Goal: Register for event/course

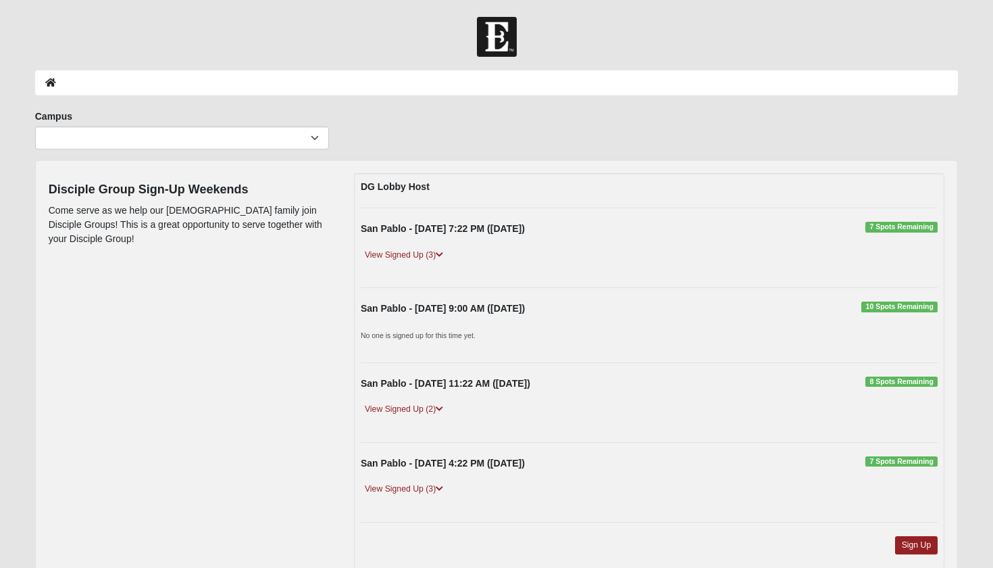
scroll to position [11, 0]
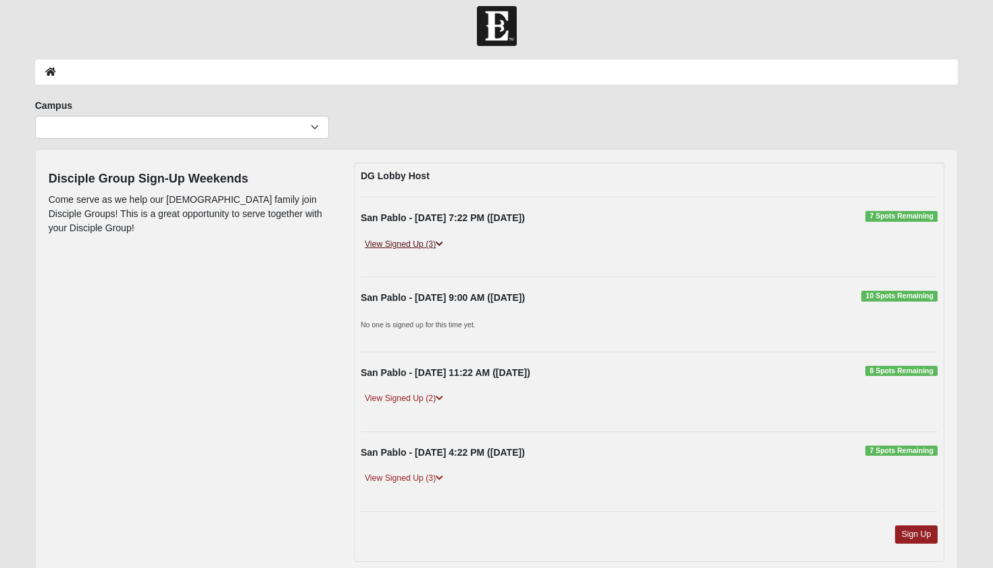
click at [424, 241] on link "View Signed Up (3)" at bounding box center [404, 244] width 86 height 14
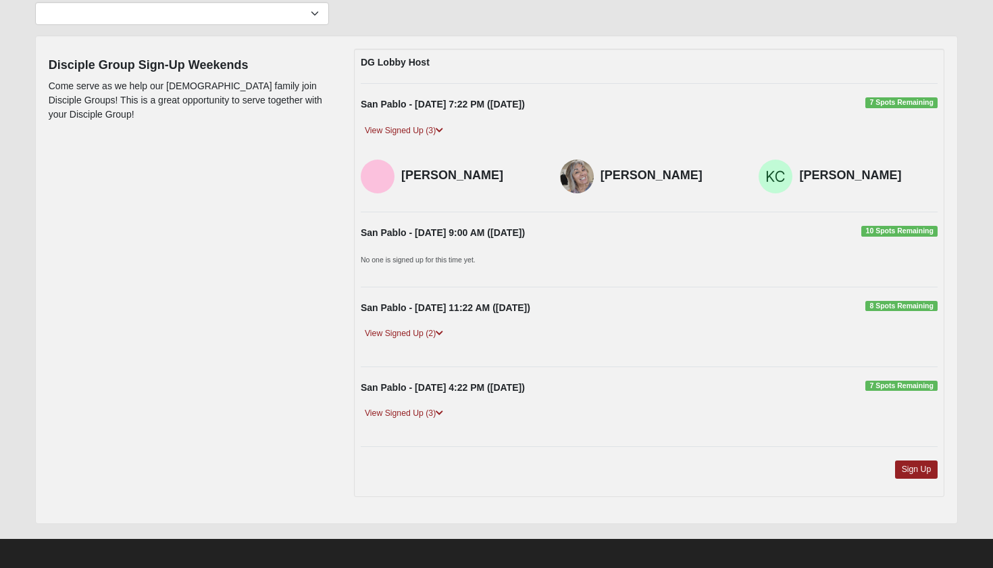
scroll to position [124, 0]
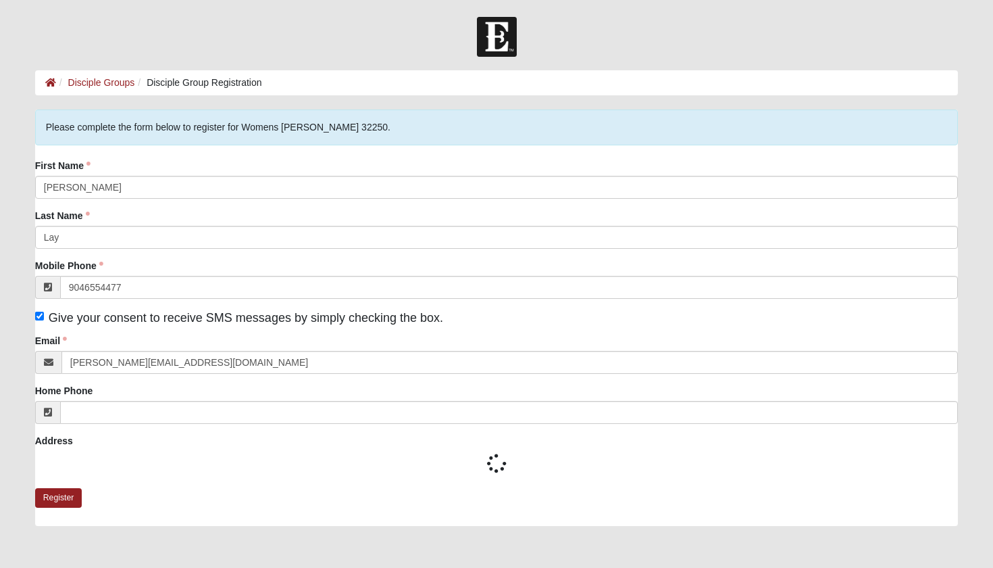
type input "(904) 655-4477"
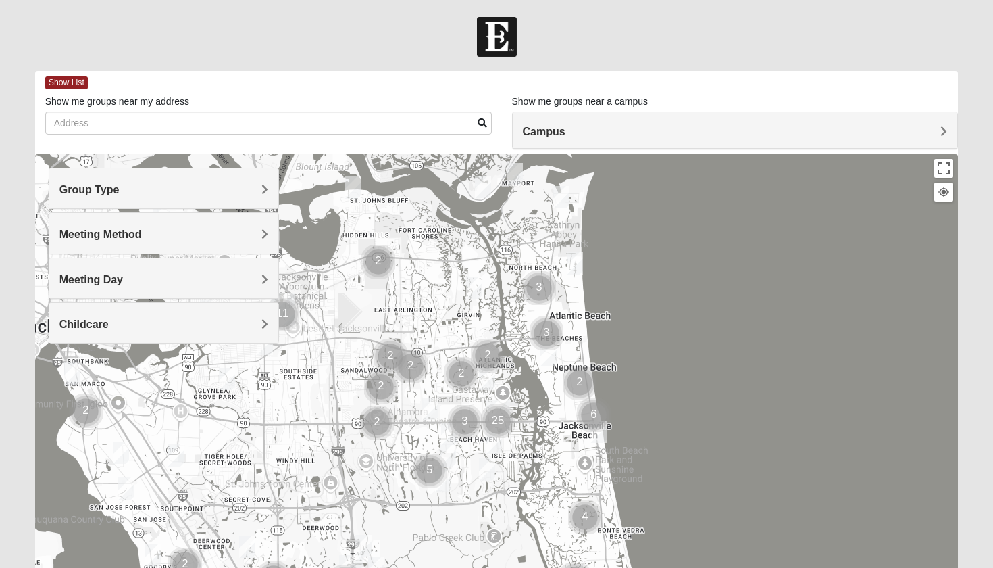
click at [155, 180] on div "Group Type" at bounding box center [164, 188] width 230 height 40
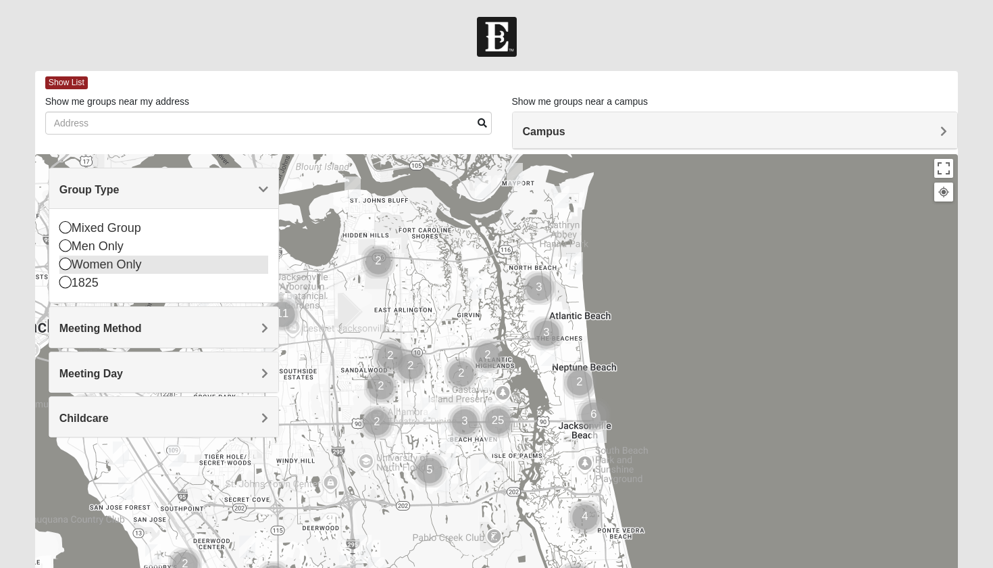
click at [124, 263] on div "Women Only" at bounding box center [163, 264] width 209 height 18
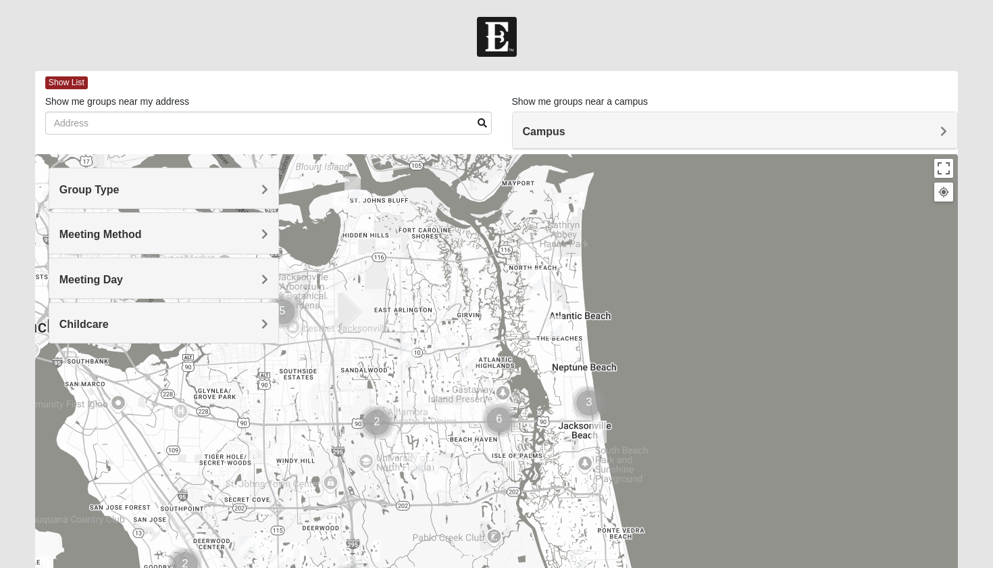
click at [589, 405] on img "Cluster of 3 groups" at bounding box center [589, 403] width 34 height 34
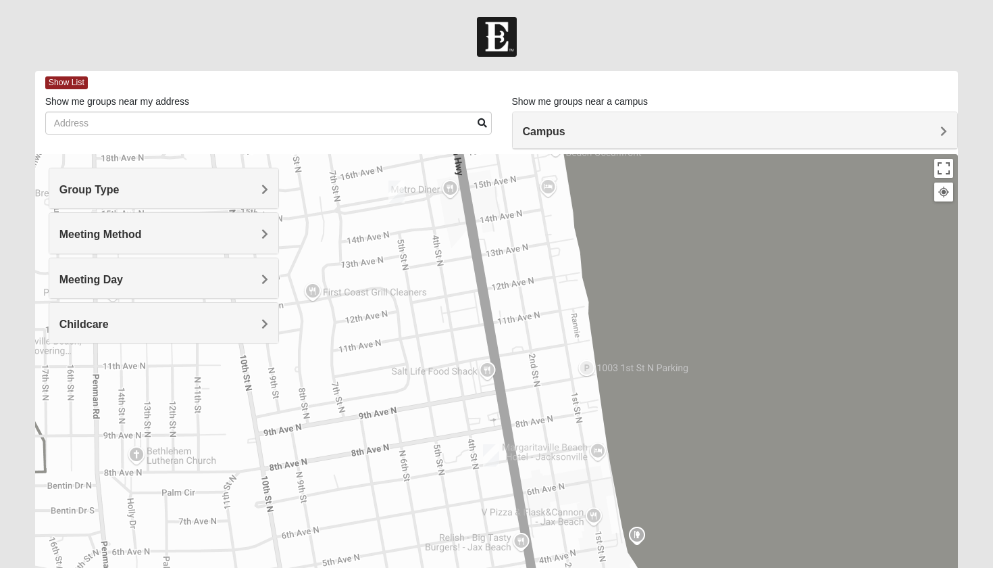
click at [399, 189] on img "Womens Pfingston 32250" at bounding box center [397, 191] width 16 height 22
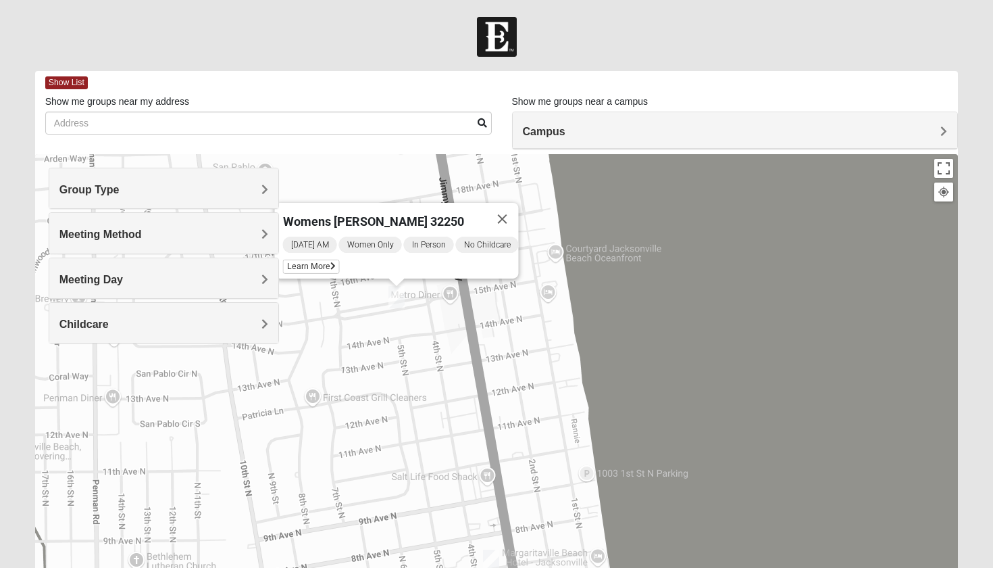
drag, startPoint x: 425, startPoint y: 457, endPoint x: 425, endPoint y: 283, distance: 173.7
click at [425, 283] on div "Womens Pfingston 32250 Wednesday AM Women Only In Person No Childcare Learn More" at bounding box center [497, 424] width 924 height 541
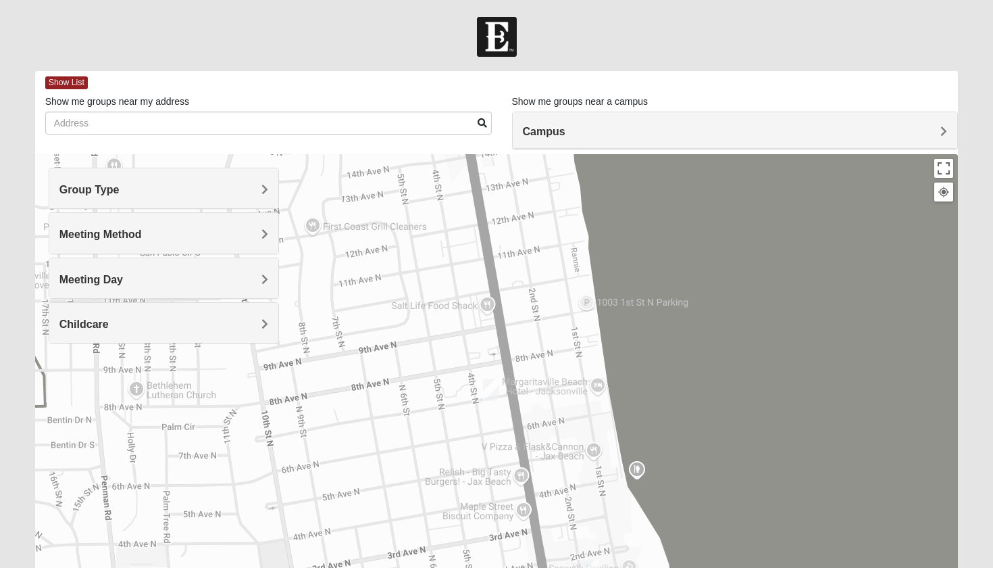
click at [492, 399] on img "Womens Clifton 32250" at bounding box center [491, 389] width 16 height 22
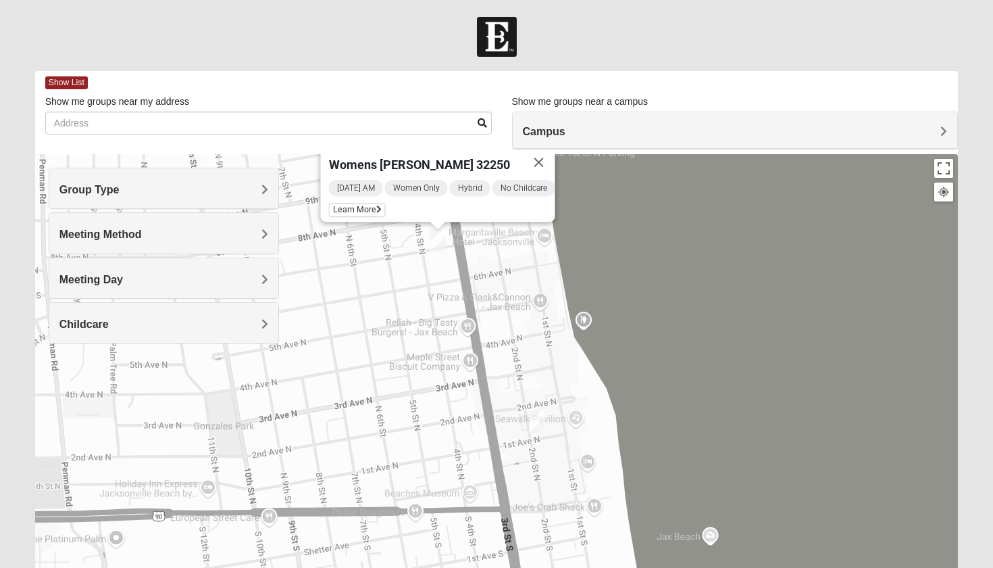
drag, startPoint x: 450, startPoint y: 459, endPoint x: 372, endPoint y: 249, distance: 224.3
click at [372, 249] on div "Womens Clifton 32250 Wednesday AM Women Only Hybrid No Childcare Learn More" at bounding box center [497, 424] width 924 height 541
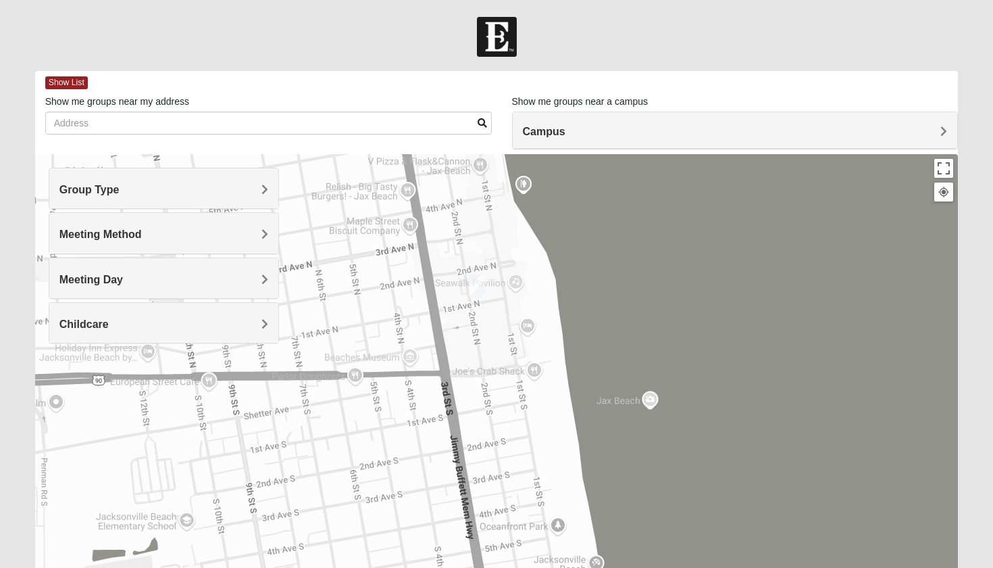
click at [480, 293] on img "Womens Sparkman/Flautt 32250" at bounding box center [477, 285] width 16 height 22
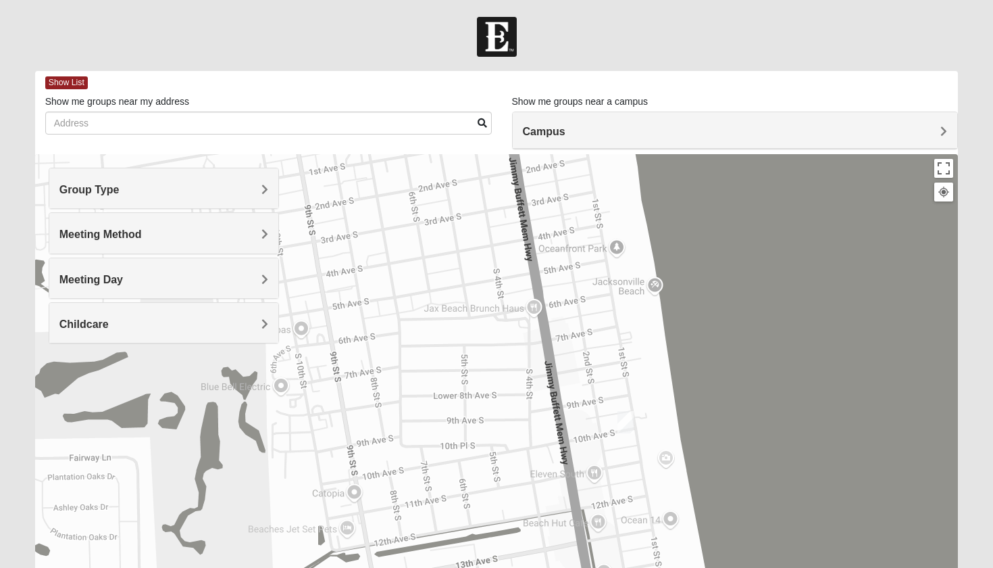
drag, startPoint x: 467, startPoint y: 435, endPoint x: 533, endPoint y: 119, distance: 323.1
click at [532, 120] on div "Show List Loading Groups Keywords Filter Additional Filters Campus Arlington Ba…" at bounding box center [497, 383] width 924 height 624
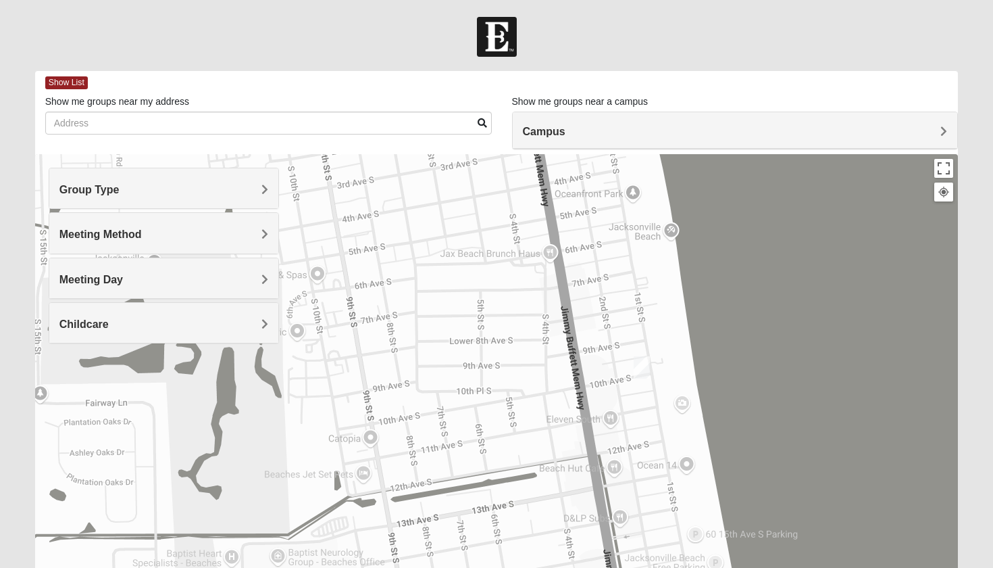
click at [642, 369] on img "Womens Jeffers 32250" at bounding box center [642, 367] width 16 height 22
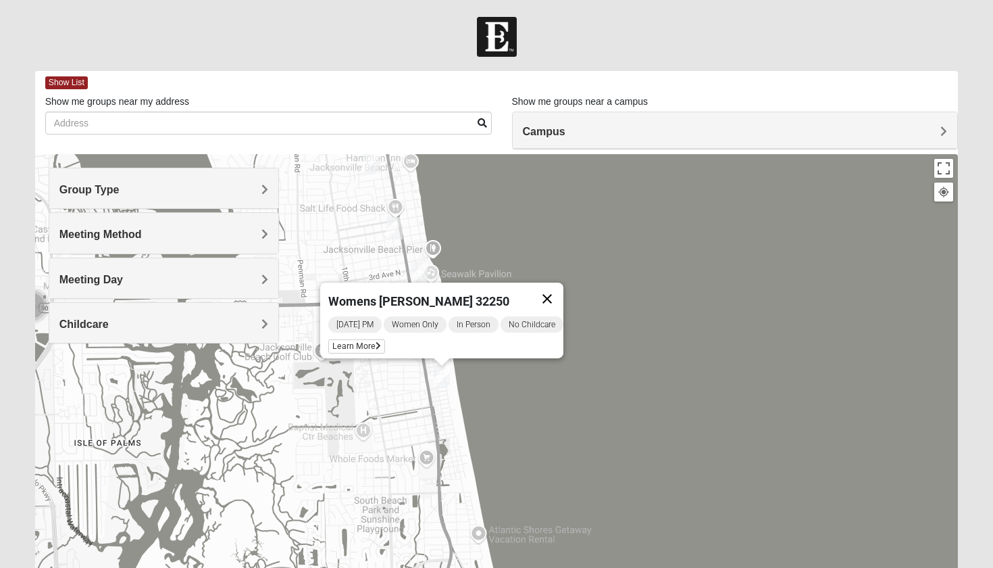
click at [555, 289] on button "Close" at bounding box center [547, 298] width 32 height 32
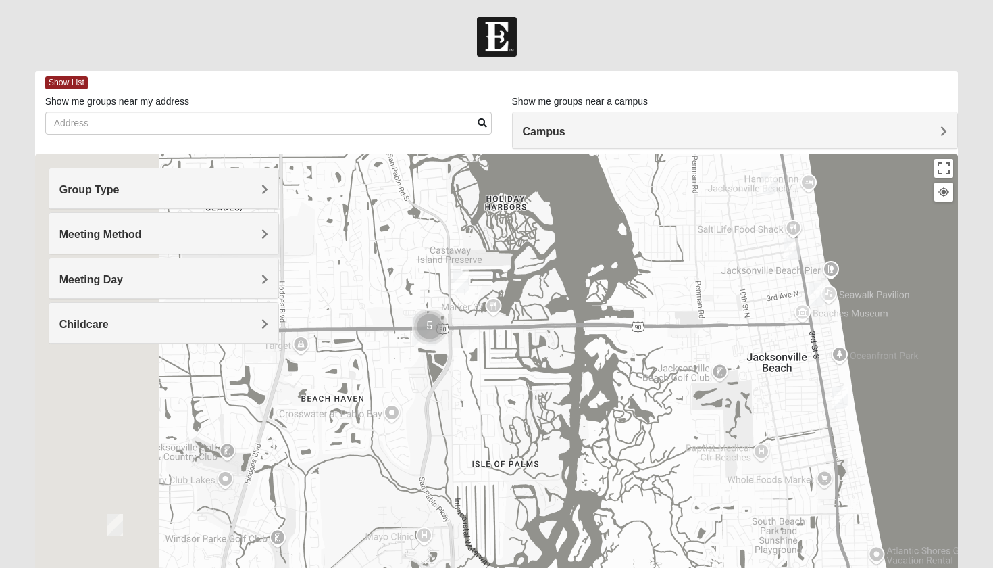
drag, startPoint x: 331, startPoint y: 287, endPoint x: 770, endPoint y: 303, distance: 438.8
click at [770, 303] on div at bounding box center [497, 424] width 924 height 541
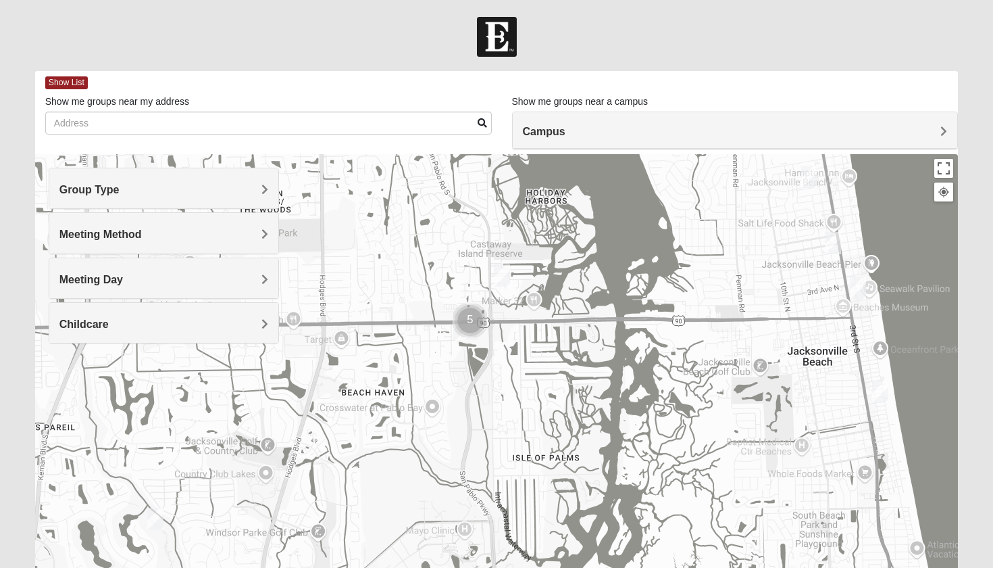
click at [507, 275] on img "Womens Hullinger 32224" at bounding box center [502, 275] width 16 height 22
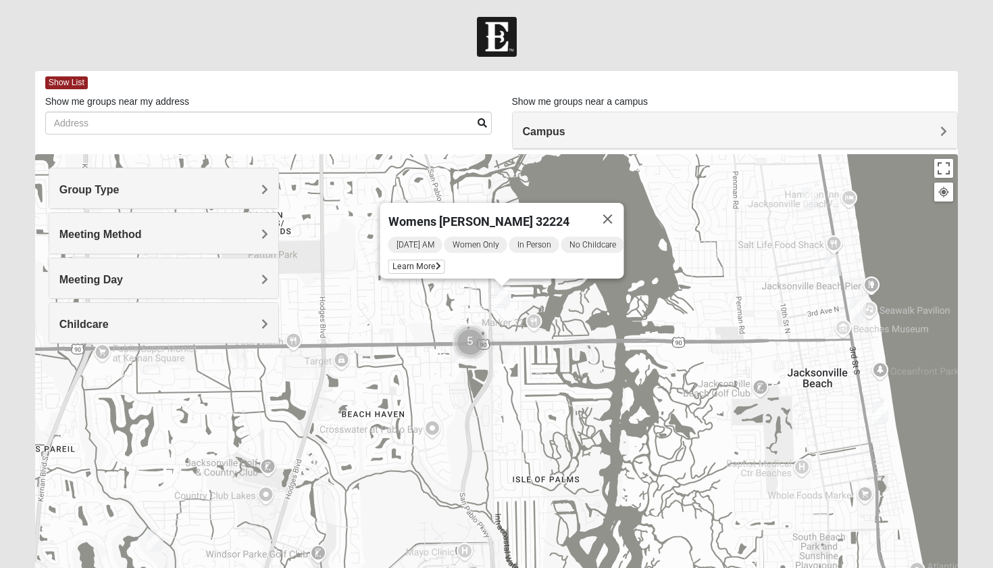
click at [466, 345] on img "Cluster of 5 groups" at bounding box center [470, 342] width 34 height 34
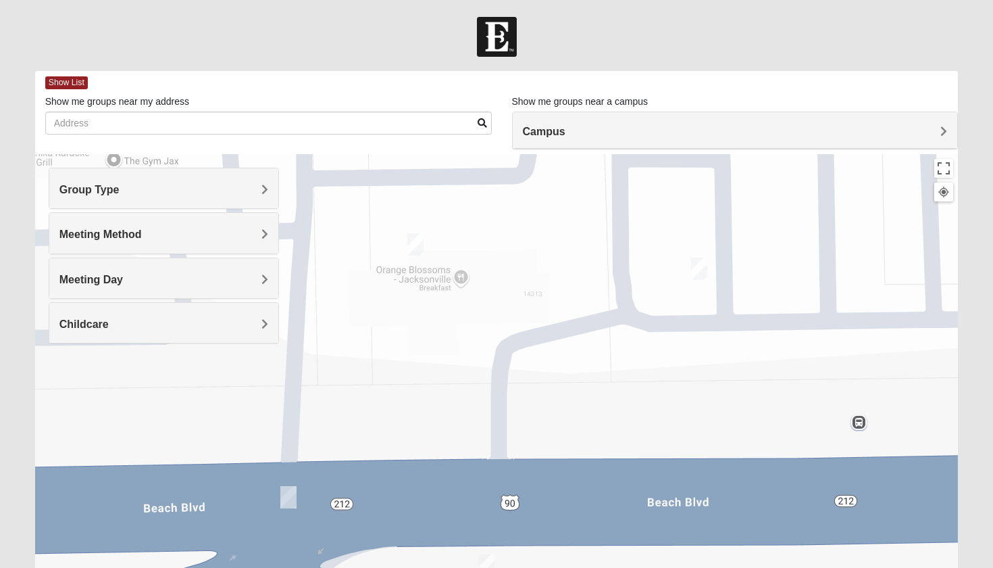
click at [414, 247] on img "On Campus Womens Simpson / Helmus 32250" at bounding box center [415, 244] width 16 height 22
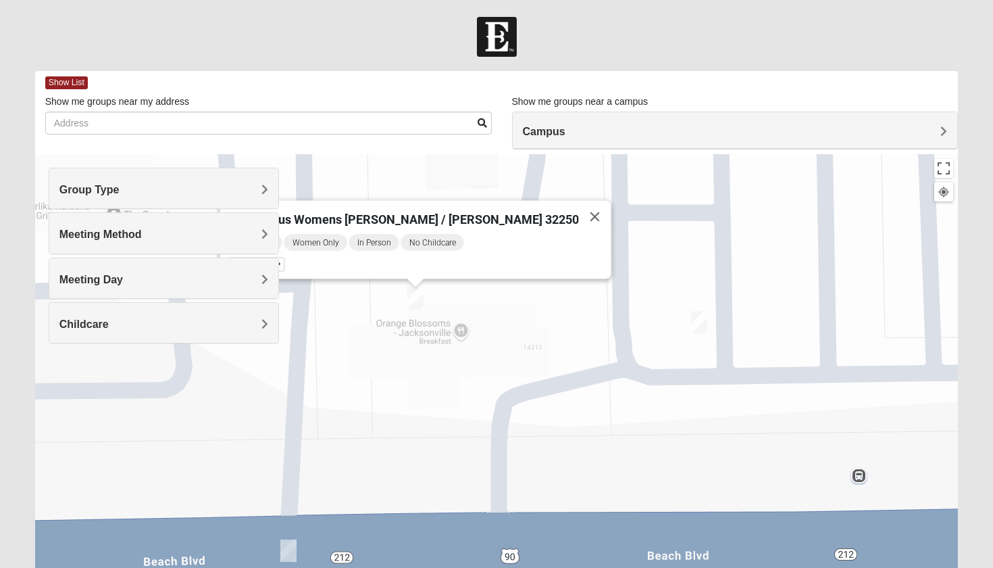
click at [704, 323] on img "On Campus Womens Smith 32250" at bounding box center [699, 322] width 16 height 22
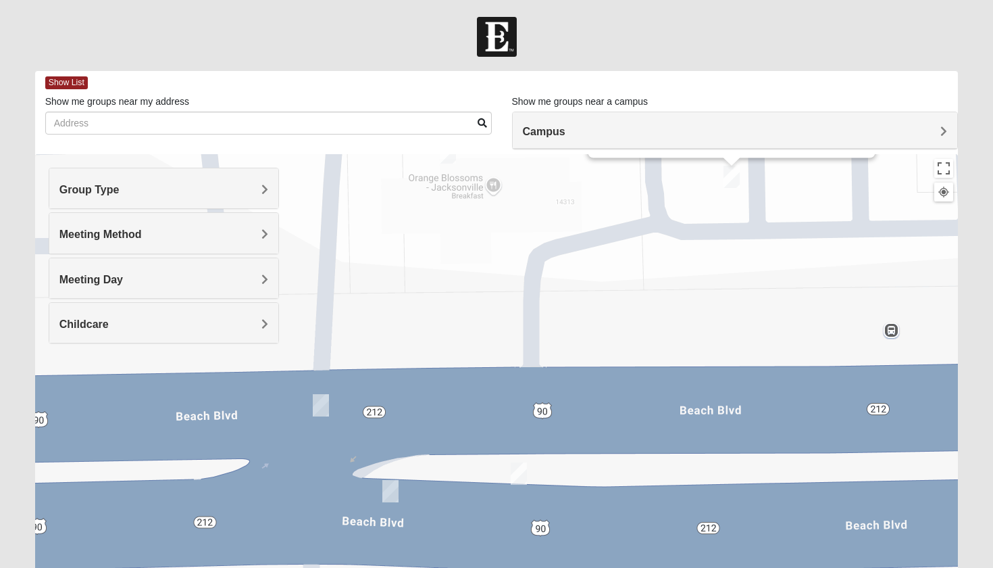
drag, startPoint x: 646, startPoint y: 447, endPoint x: 691, endPoint y: 239, distance: 213.6
click at [691, 239] on div "On Campus Womens Smith 32250 Friday AM Women Only In Person No Childcare Learn …" at bounding box center [497, 424] width 924 height 541
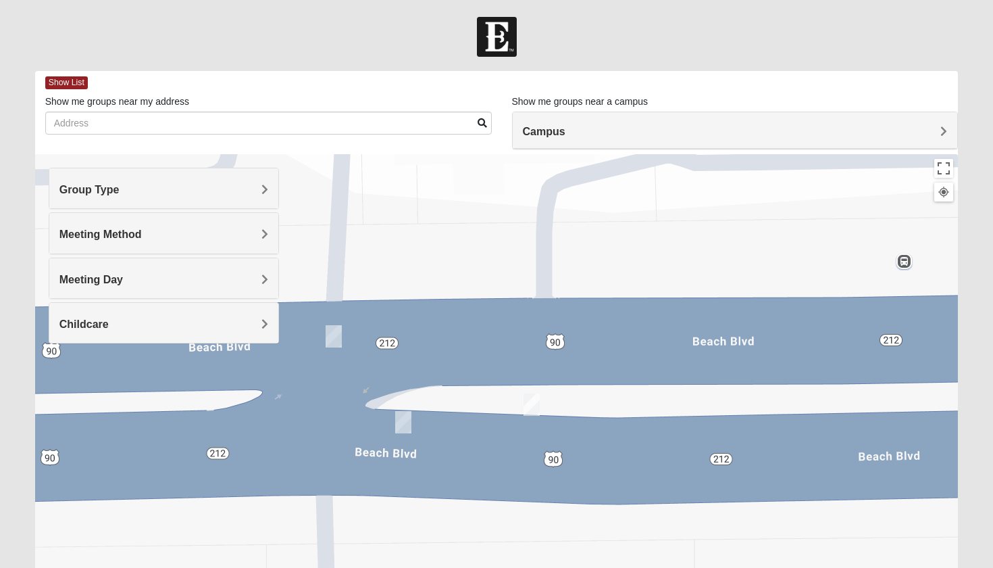
click at [536, 400] on img "On Campus Womens Holt 32250" at bounding box center [532, 404] width 16 height 22
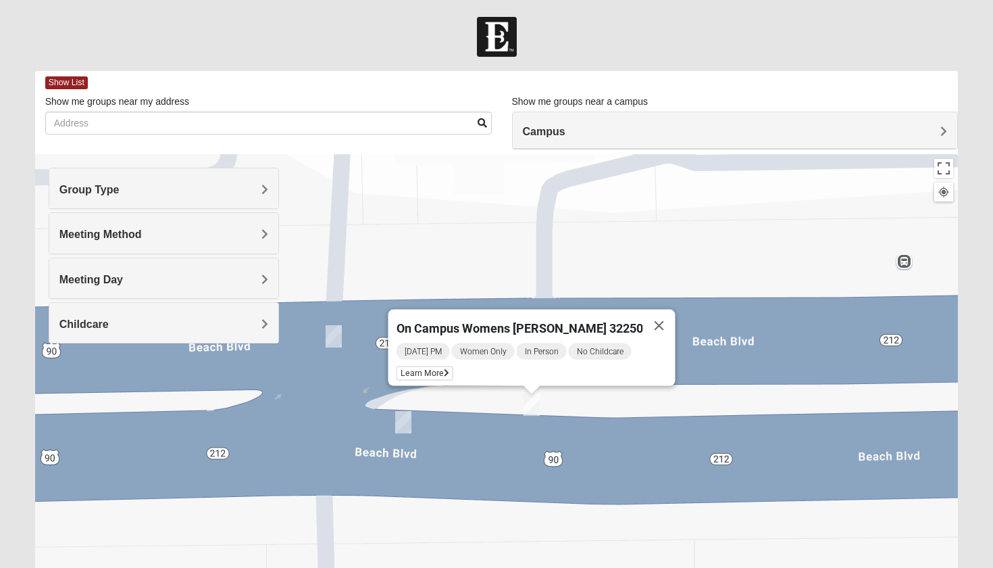
click at [408, 431] on img "On Campus Womens Manfredi 32250" at bounding box center [403, 422] width 16 height 22
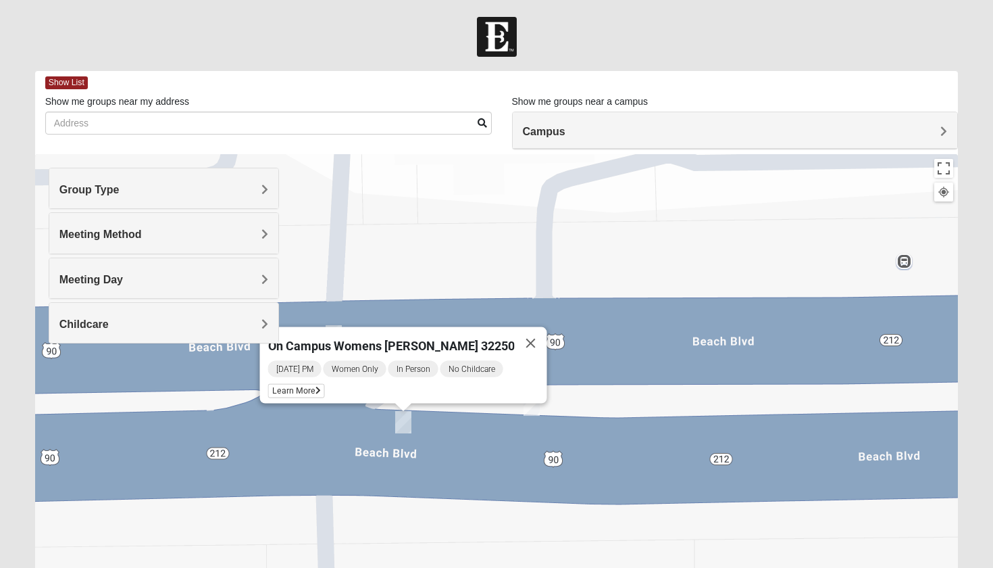
click at [364, 287] on div "On Campus Womens Manfredi 32250 Wednesday PM Women Only In Person No Childcare …" at bounding box center [497, 424] width 924 height 541
click at [522, 339] on button "Close" at bounding box center [531, 343] width 32 height 32
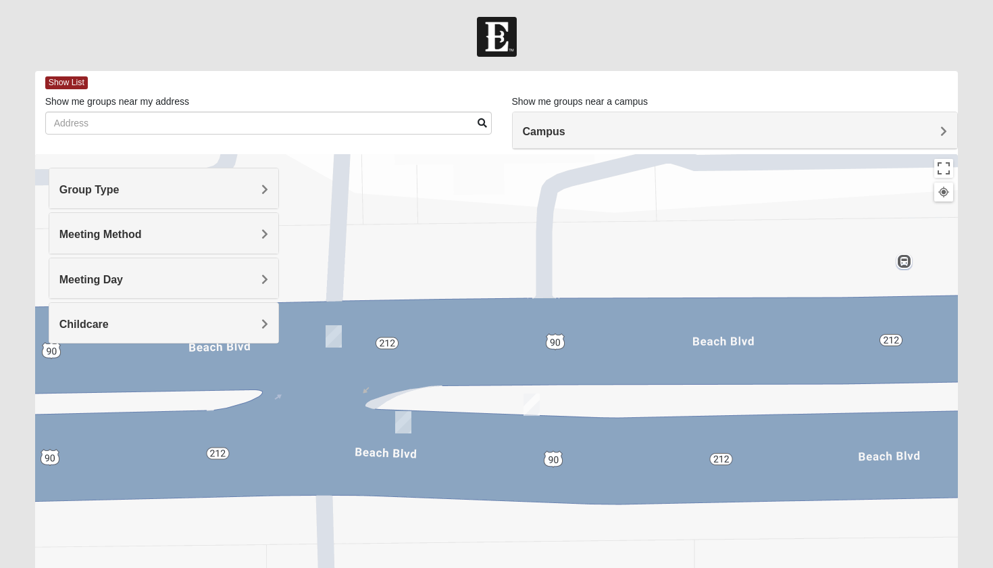
click at [337, 337] on img "Womens Wade 32250" at bounding box center [334, 336] width 16 height 22
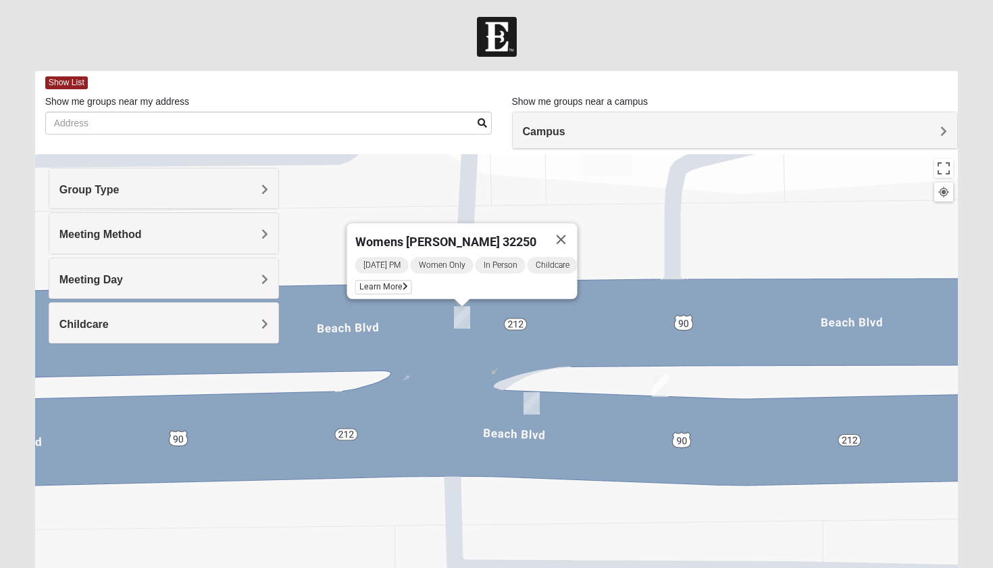
drag, startPoint x: 420, startPoint y: 214, endPoint x: 553, endPoint y: 193, distance: 135.4
click at [553, 193] on div "Womens Wade 32250 Monday PM Women Only In Person Childcare Learn More" at bounding box center [497, 424] width 924 height 541
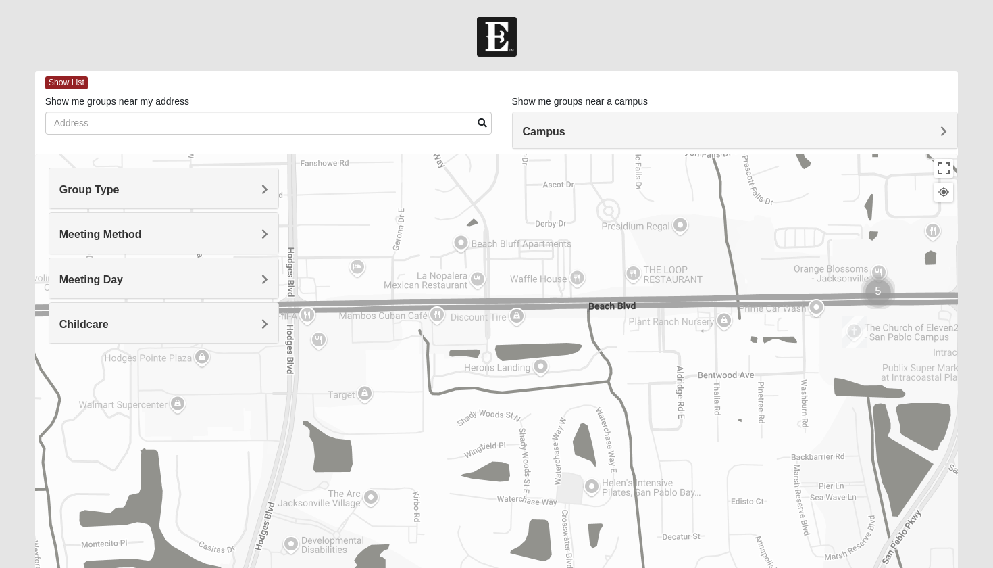
drag, startPoint x: 389, startPoint y: 310, endPoint x: 731, endPoint y: 321, distance: 342.1
click at [731, 321] on div at bounding box center [497, 424] width 924 height 541
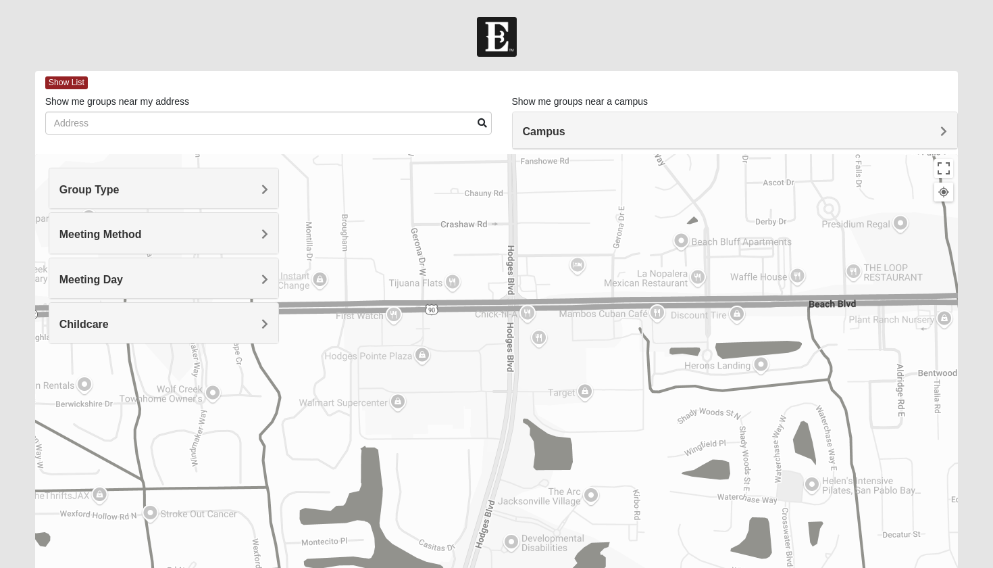
drag, startPoint x: 432, startPoint y: 340, endPoint x: 656, endPoint y: 339, distance: 224.3
click at [656, 339] on div at bounding box center [497, 424] width 924 height 541
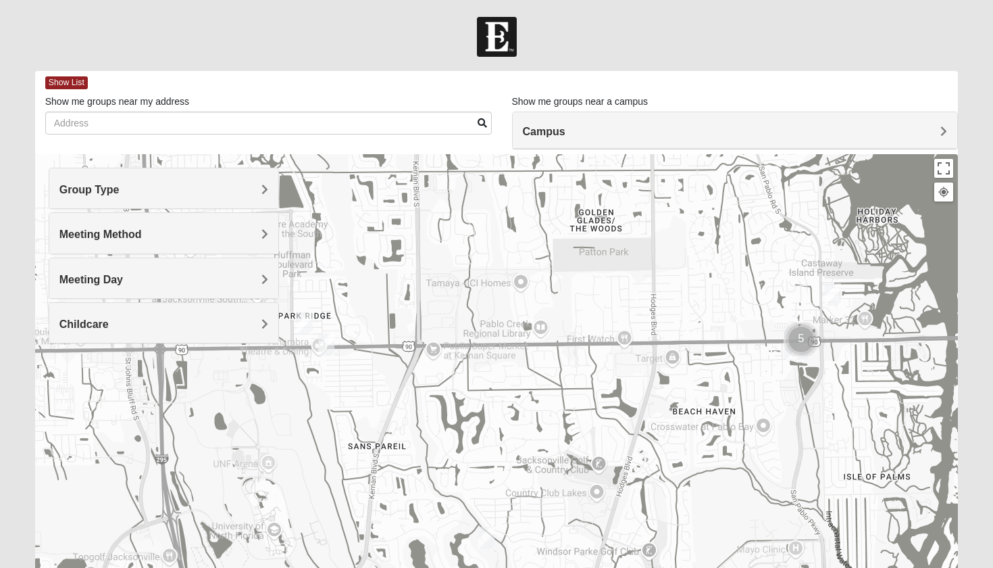
drag, startPoint x: 845, startPoint y: 418, endPoint x: 857, endPoint y: 438, distance: 23.1
click at [857, 438] on div at bounding box center [497, 424] width 924 height 541
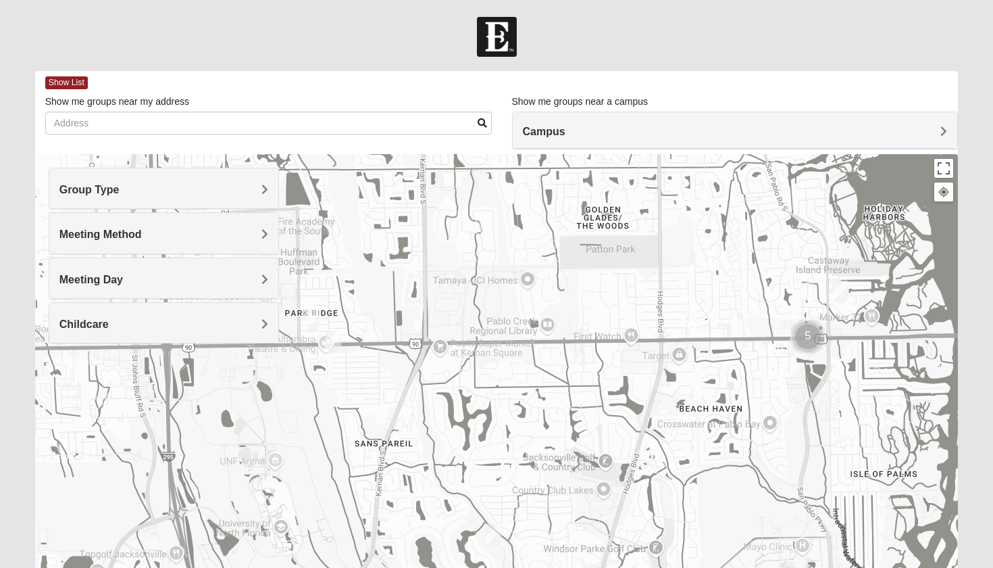
click at [311, 316] on img "Womens Campanella/Harnek 32246" at bounding box center [311, 320] width 16 height 22
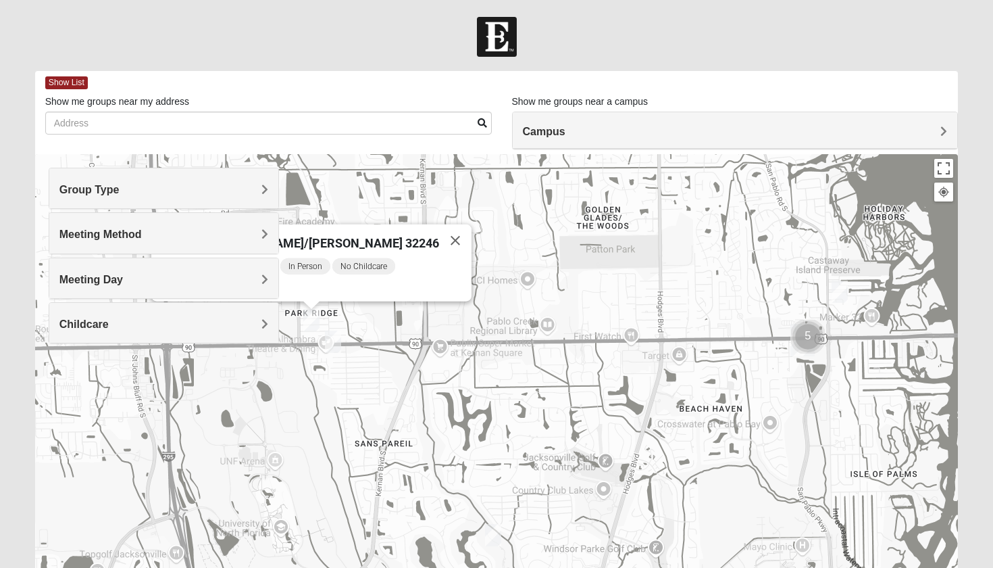
drag, startPoint x: 295, startPoint y: 389, endPoint x: 372, endPoint y: 389, distance: 77.0
click at [372, 389] on div "Womens Campanella/Harnek 32246 Wednesday AM Women Only In Person No Childcare L…" at bounding box center [497, 424] width 924 height 541
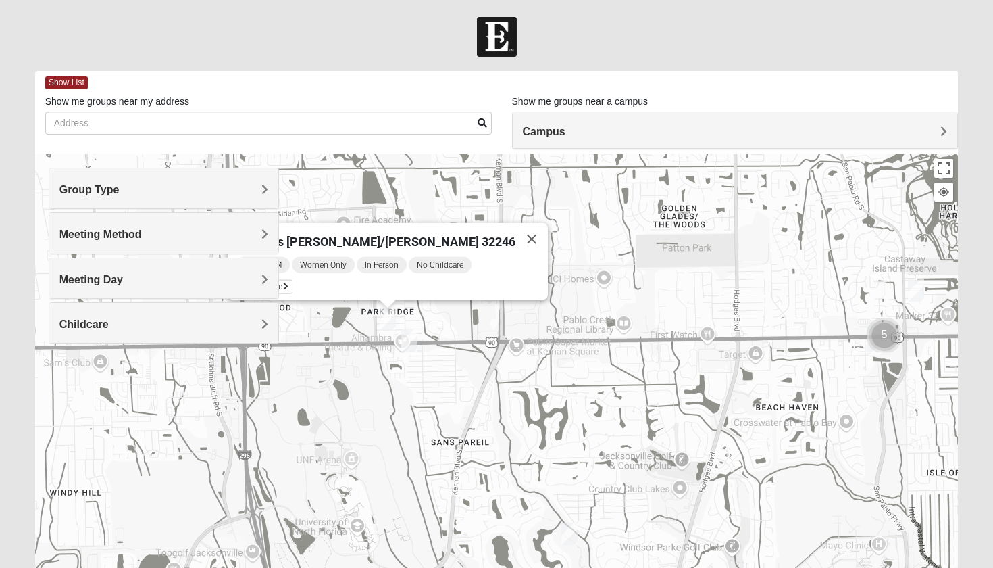
click at [412, 346] on img "Womens Chapman 32224" at bounding box center [409, 340] width 16 height 22
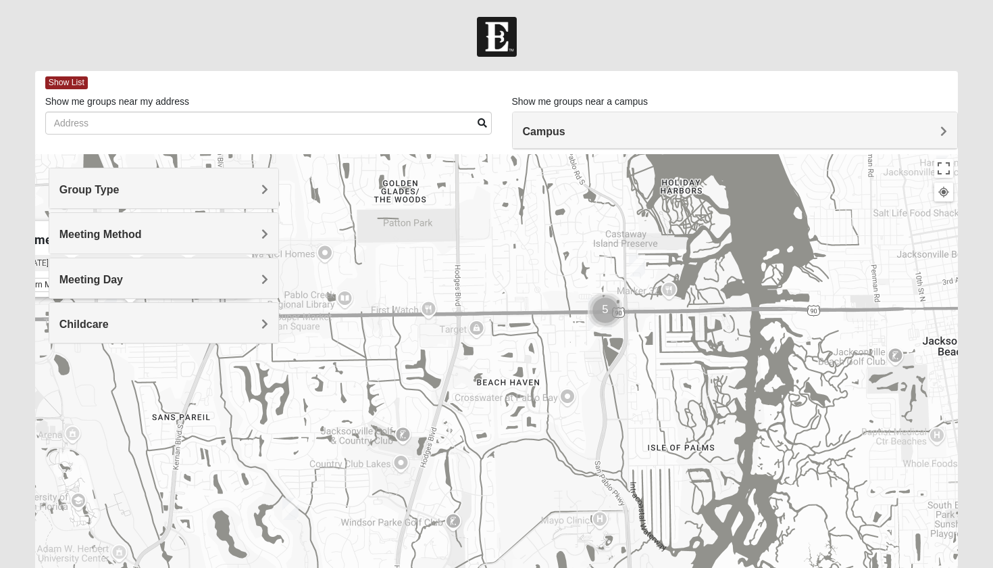
drag, startPoint x: 841, startPoint y: 429, endPoint x: 443, endPoint y: 355, distance: 404.2
click at [445, 355] on div "Womens Chapman 32224 Tuesday AM Women Only In Person No Childcare Learn More" at bounding box center [497, 424] width 924 height 541
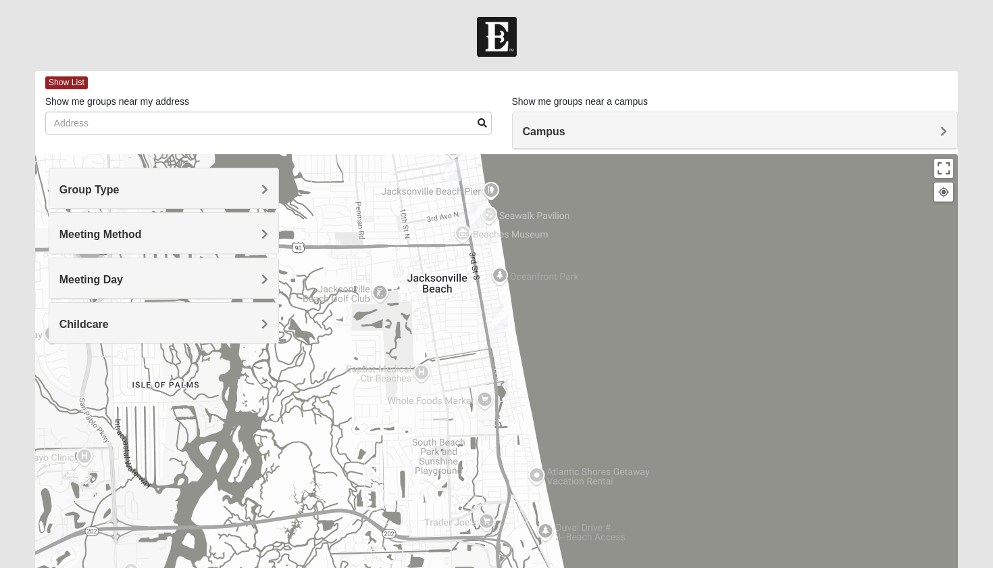
drag, startPoint x: 307, startPoint y: 271, endPoint x: 528, endPoint y: 441, distance: 278.4
click at [528, 441] on div "Womens Chapman 32224 Tuesday AM Women Only In Person No Childcare Learn More" at bounding box center [497, 424] width 924 height 541
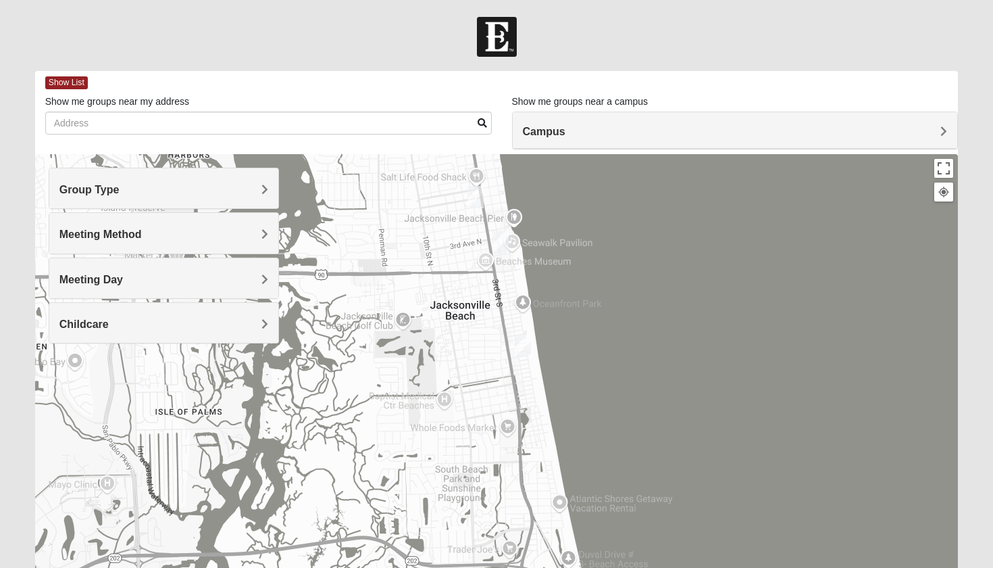
click at [529, 347] on img "Womens Jeffers 32250" at bounding box center [523, 345] width 16 height 22
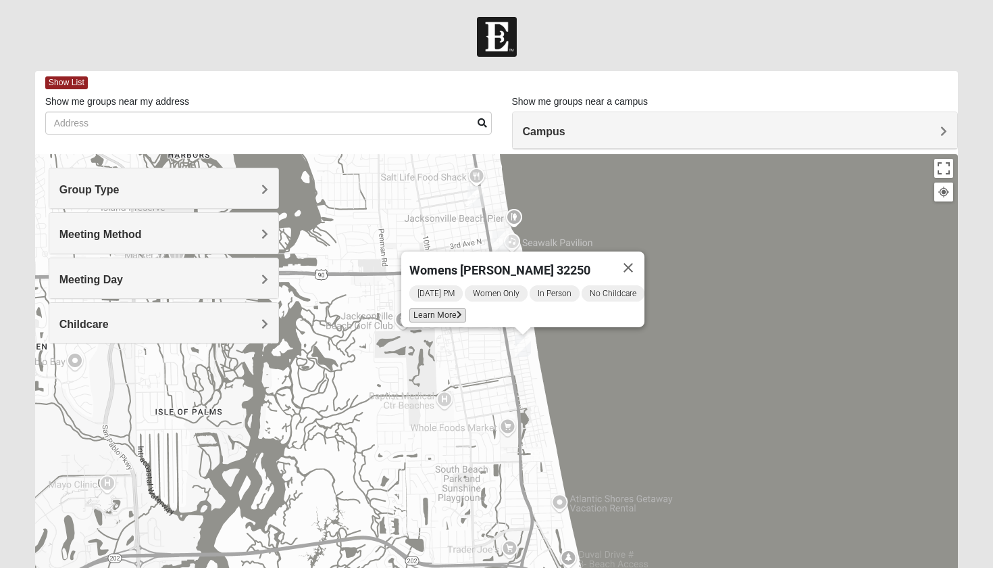
click at [430, 308] on span "Learn More" at bounding box center [437, 315] width 57 height 14
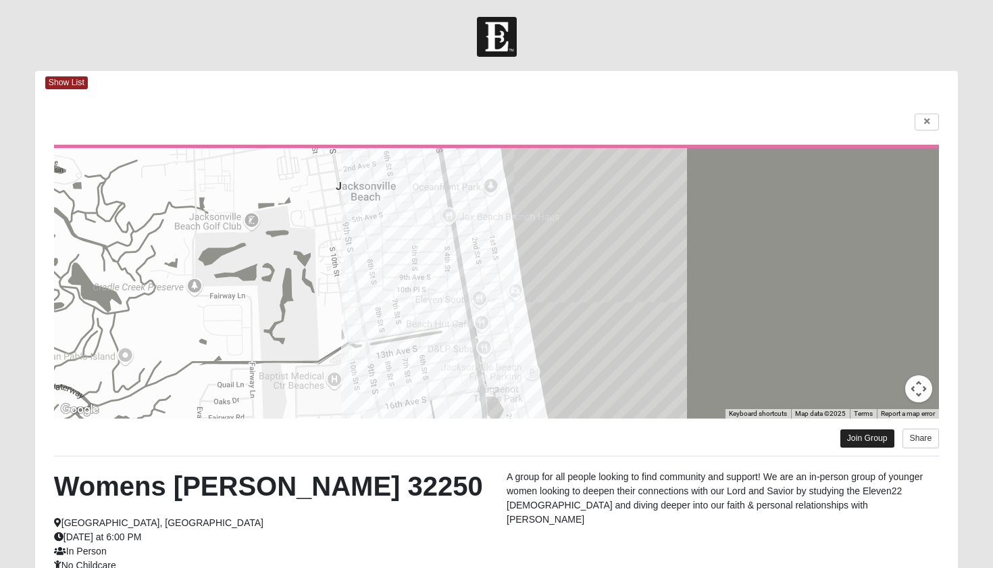
click at [862, 436] on link "Join Group" at bounding box center [868, 438] width 54 height 18
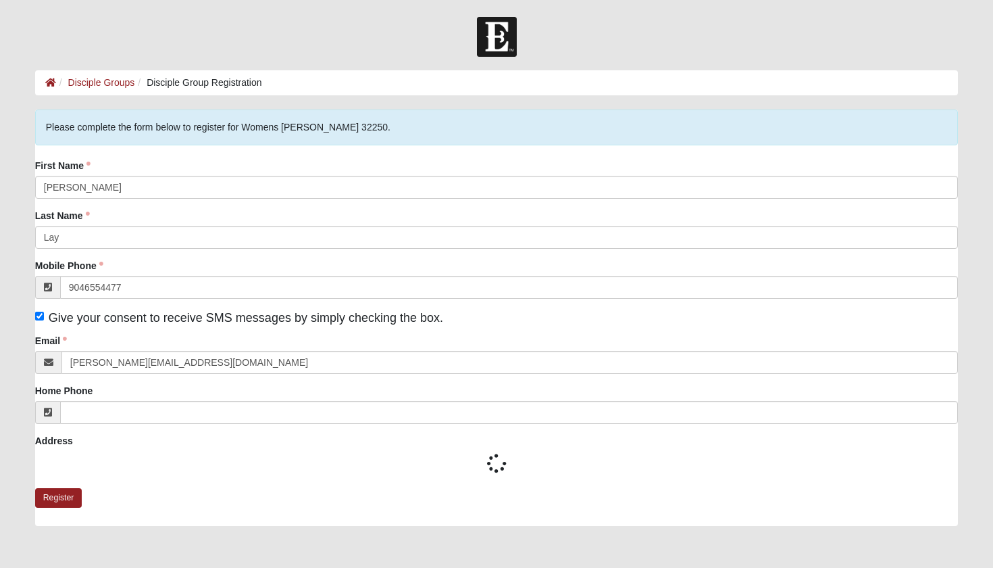
type input "[PHONE_NUMBER]"
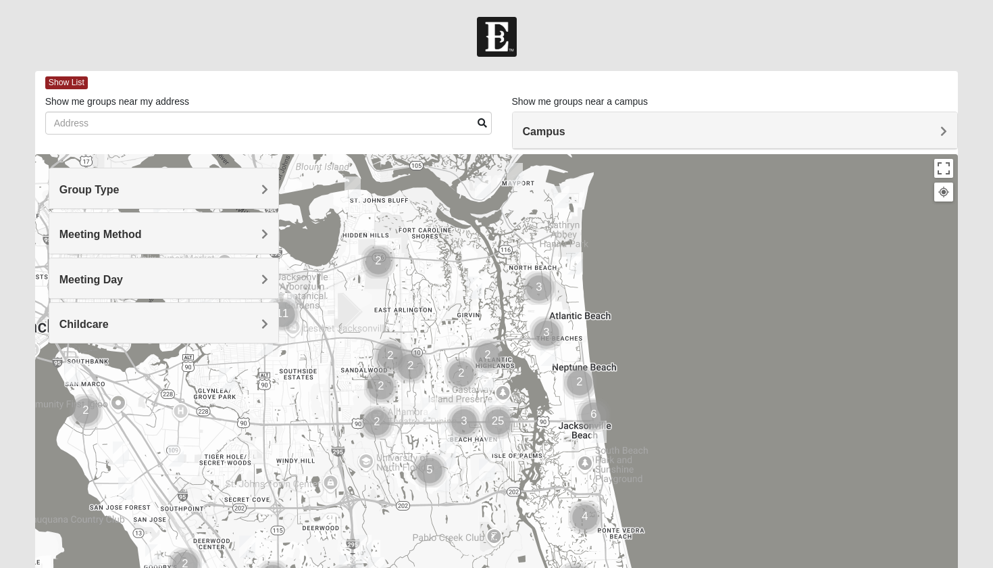
click at [180, 201] on div "Group Type" at bounding box center [164, 188] width 230 height 40
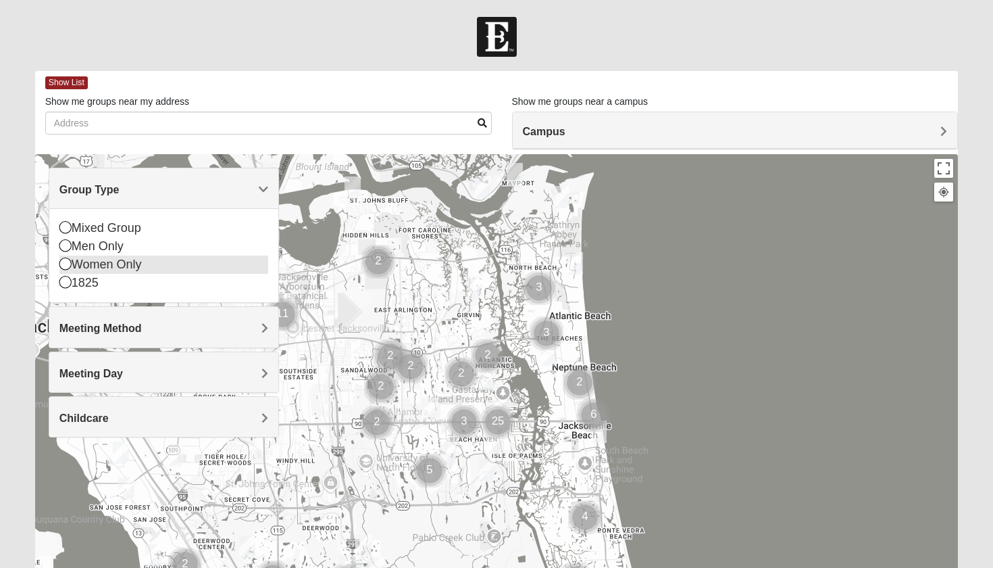
click at [134, 264] on div "Women Only" at bounding box center [163, 264] width 209 height 18
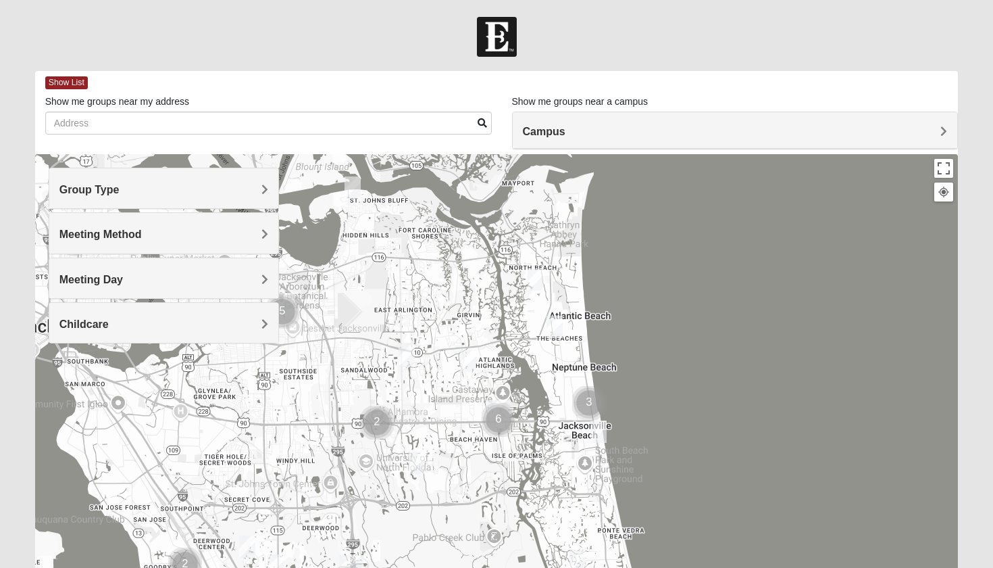
click at [494, 413] on img "Cluster of 6 groups" at bounding box center [499, 420] width 34 height 34
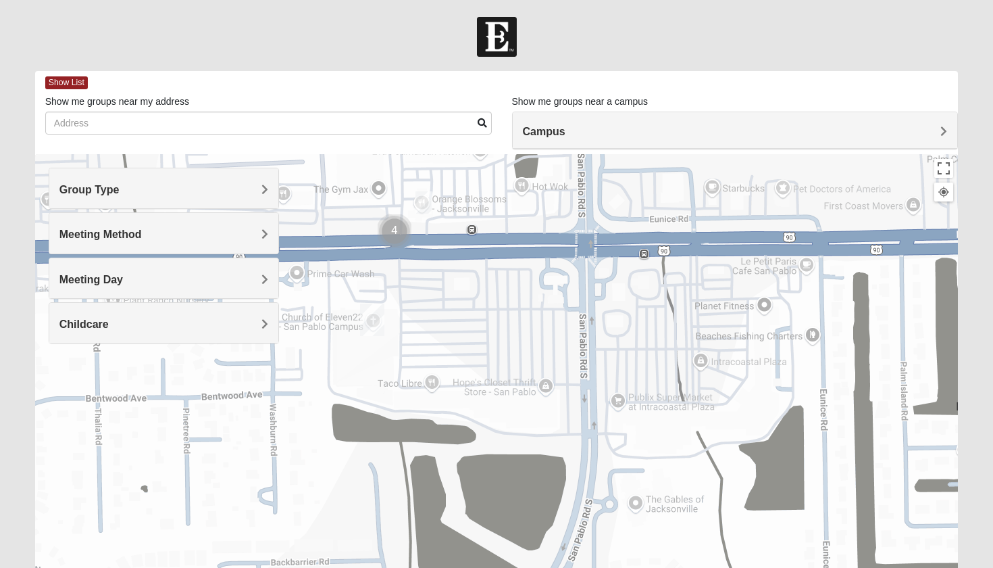
drag, startPoint x: 418, startPoint y: 479, endPoint x: 465, endPoint y: 153, distance: 329.1
click at [465, 153] on div "Show List Loading Groups Keywords Filter Additional Filters Campus Arlington Ba…" at bounding box center [497, 383] width 924 height 624
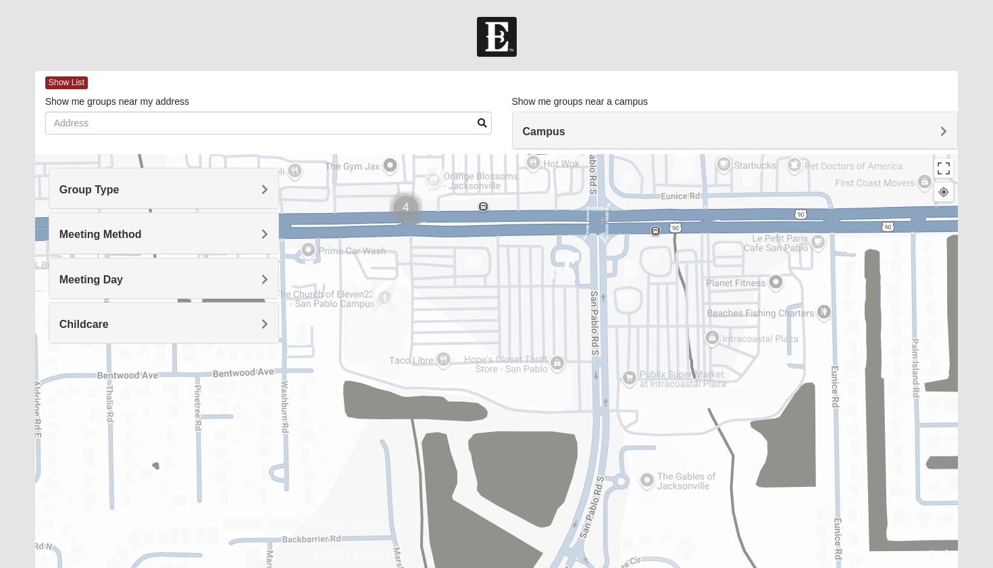
click at [406, 203] on img "Cluster of 4 groups" at bounding box center [406, 208] width 34 height 34
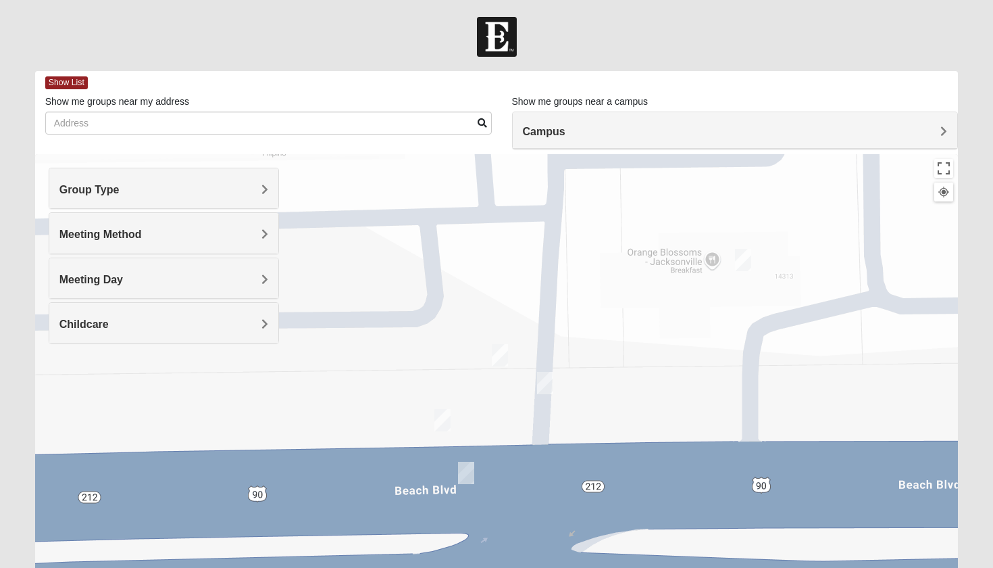
click at [503, 352] on img "On Campus Womens Simpson / Helmus 32250" at bounding box center [500, 355] width 16 height 22
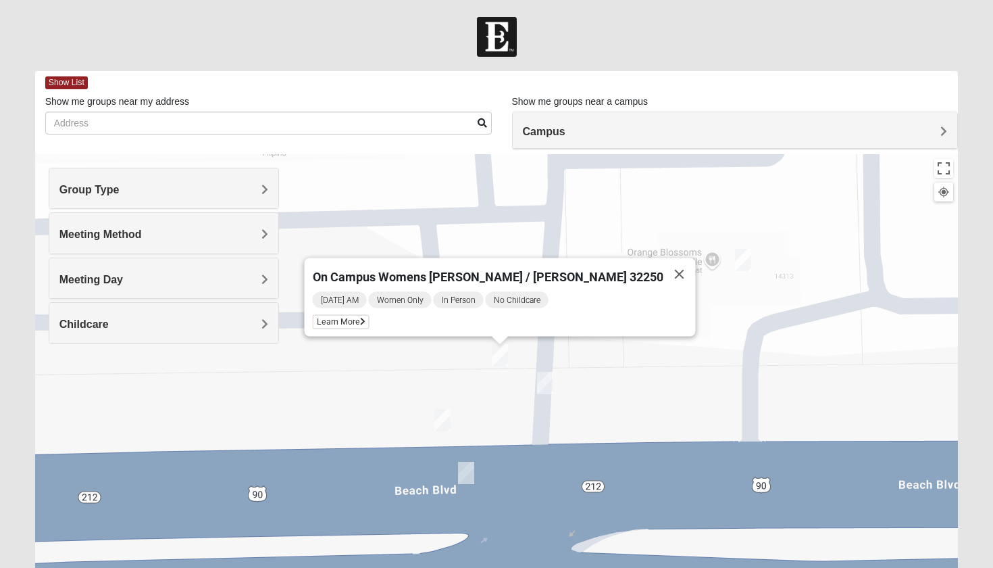
click at [551, 388] on img "On Campus Womens Smith 32250" at bounding box center [545, 383] width 16 height 22
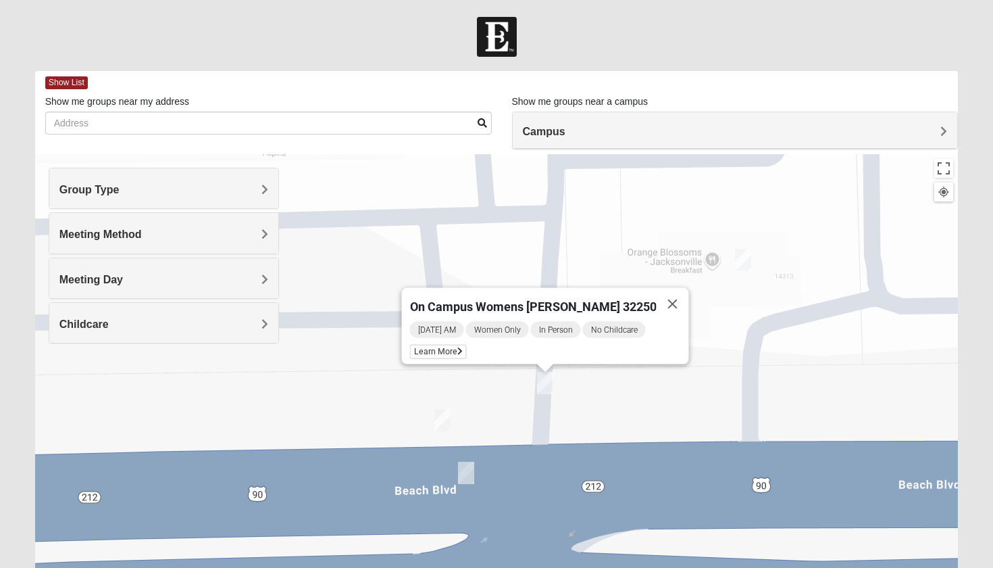
click at [469, 472] on img "Womens Wade 32250" at bounding box center [466, 473] width 16 height 22
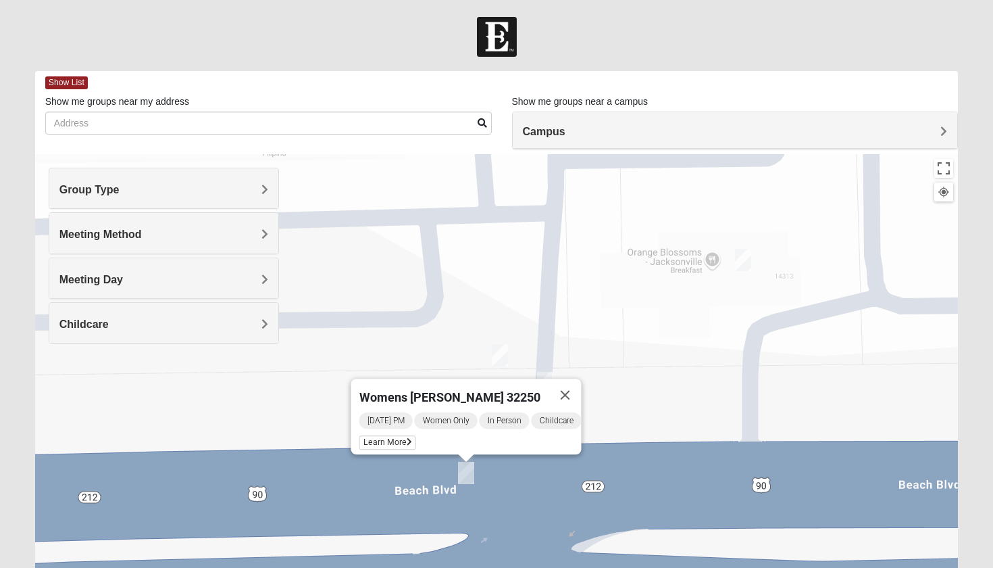
click at [744, 263] on img "On Campus Womens Holt 32250" at bounding box center [743, 260] width 16 height 22
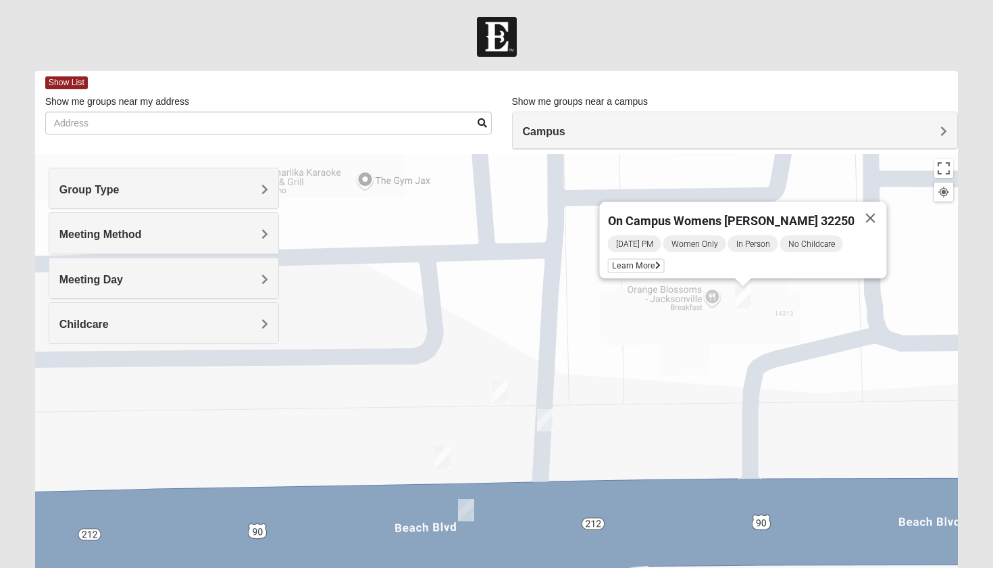
click at [446, 457] on img "On Campus Womens Manfredi 32250" at bounding box center [442, 457] width 16 height 22
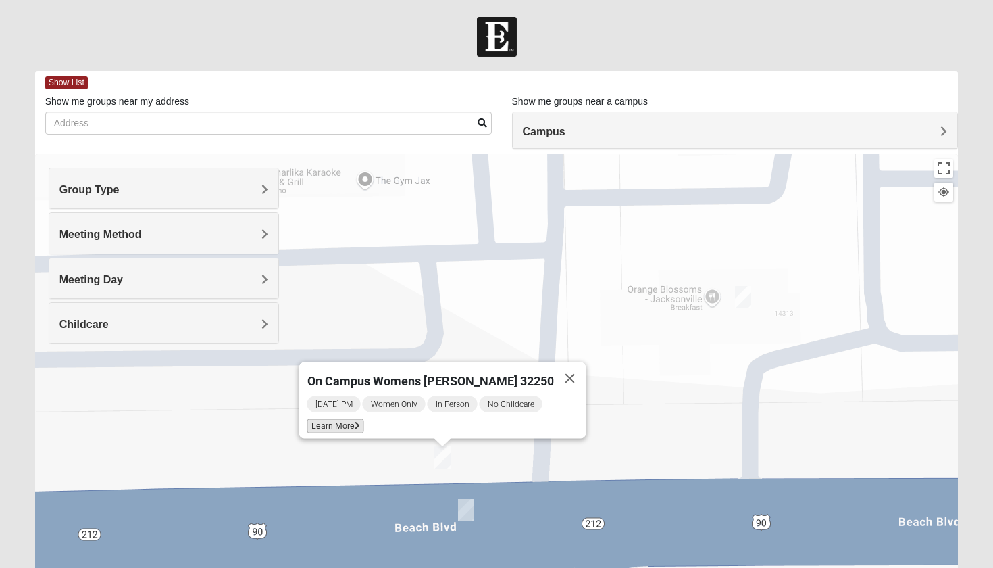
click at [357, 422] on span "Learn More" at bounding box center [335, 426] width 57 height 14
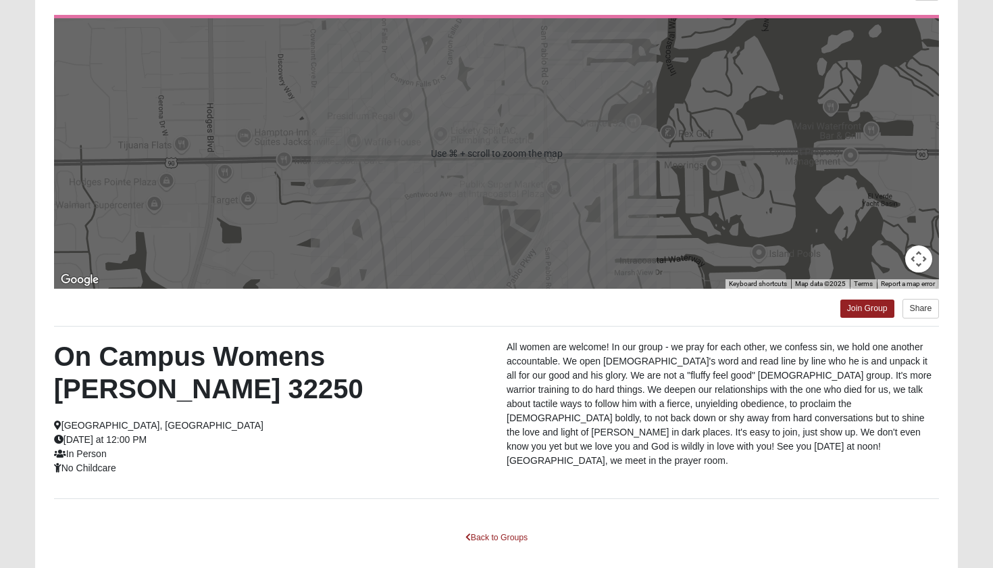
scroll to position [140, 0]
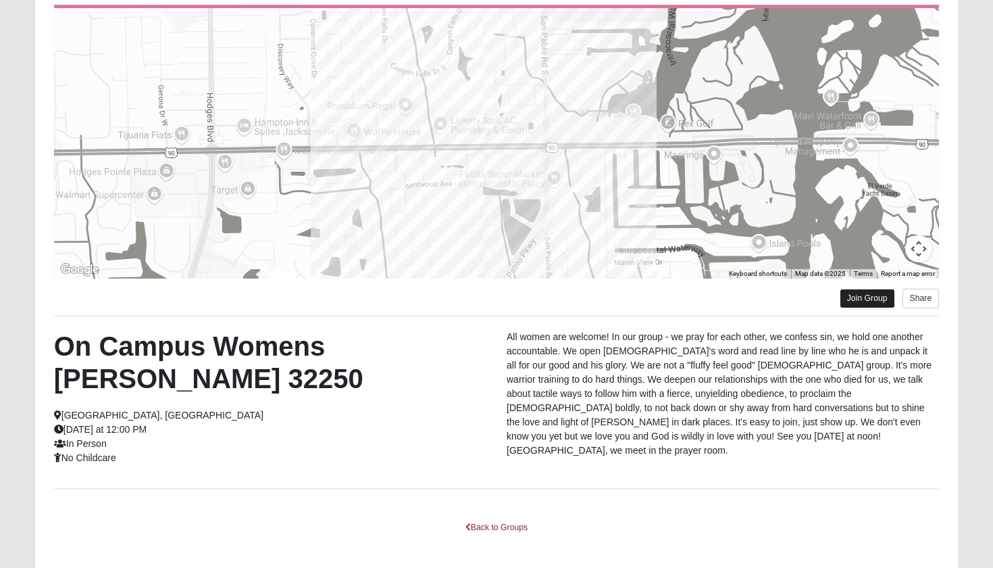
click at [859, 305] on link "Join Group" at bounding box center [868, 298] width 54 height 18
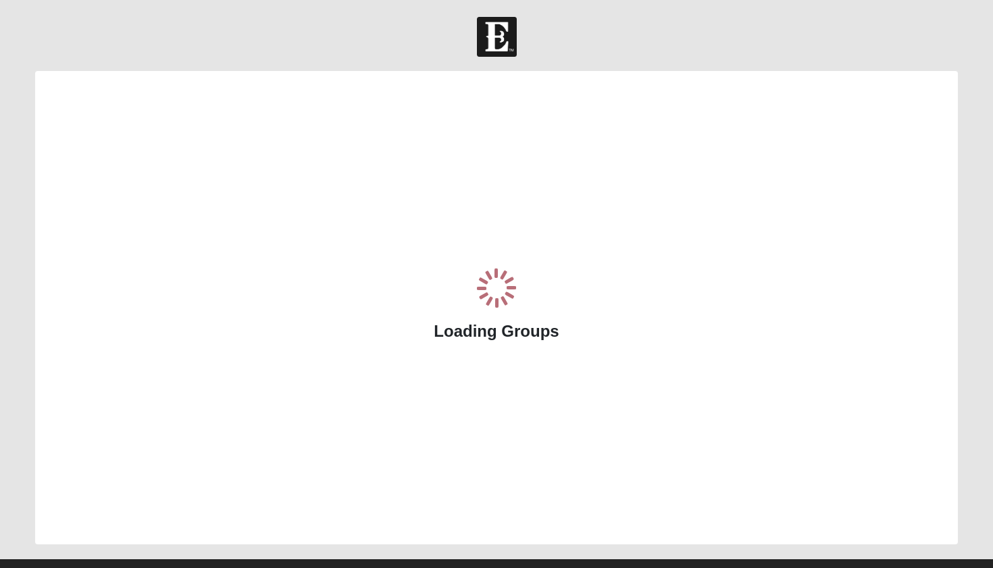
scroll to position [26, 0]
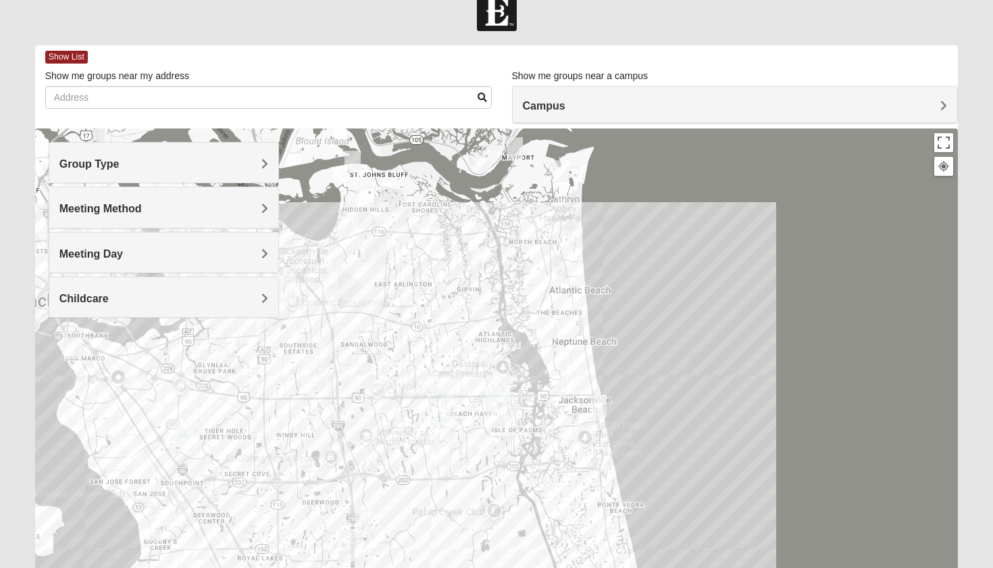
click at [595, 407] on img "Womens Jeffers 32250" at bounding box center [599, 406] width 16 height 22
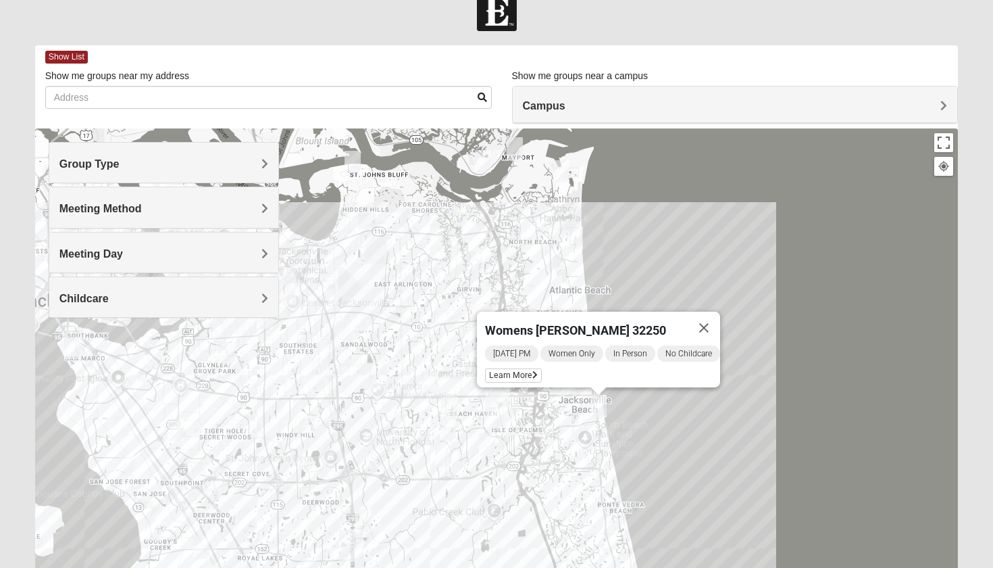
click at [550, 417] on div "Womens [PERSON_NAME] 32250 [DATE] PM Women Only In Person No Childcare Learn Mo…" at bounding box center [497, 398] width 924 height 541
click at [708, 318] on button "Close" at bounding box center [704, 328] width 32 height 32
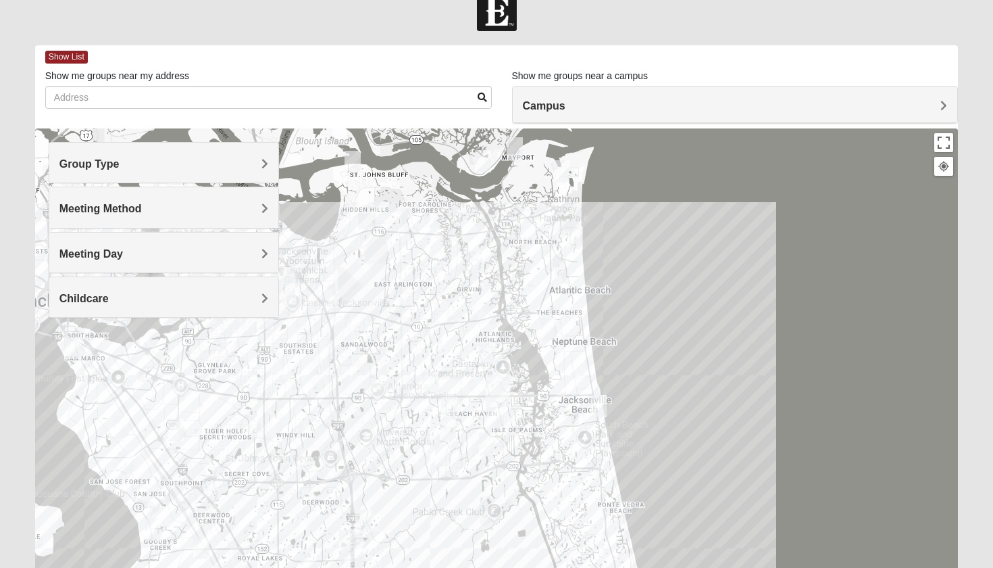
click at [582, 361] on div "To navigate, press the arrow keys." at bounding box center [497, 398] width 924 height 541
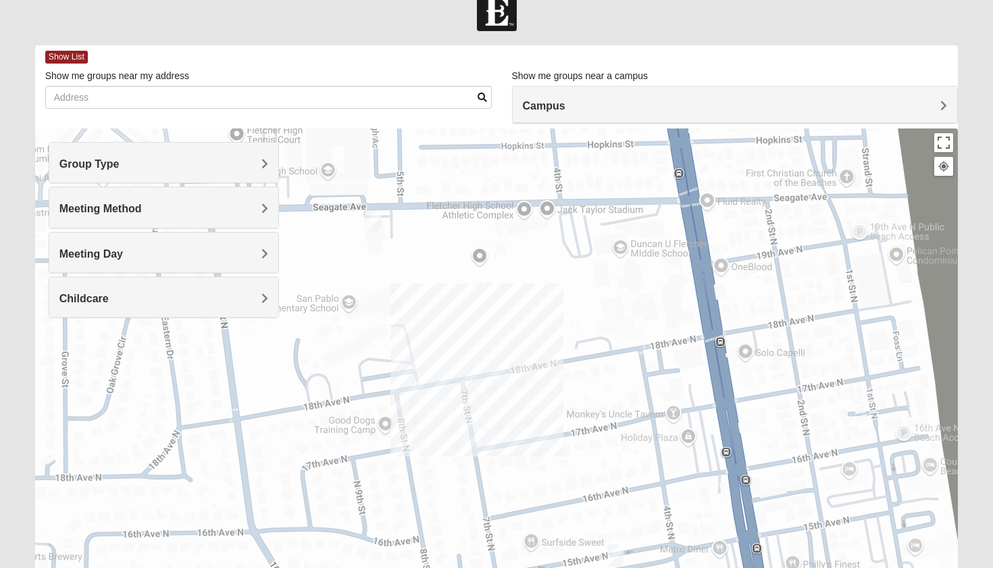
drag, startPoint x: 609, startPoint y: 464, endPoint x: 608, endPoint y: 287, distance: 177.0
click at [608, 287] on div at bounding box center [497, 398] width 924 height 541
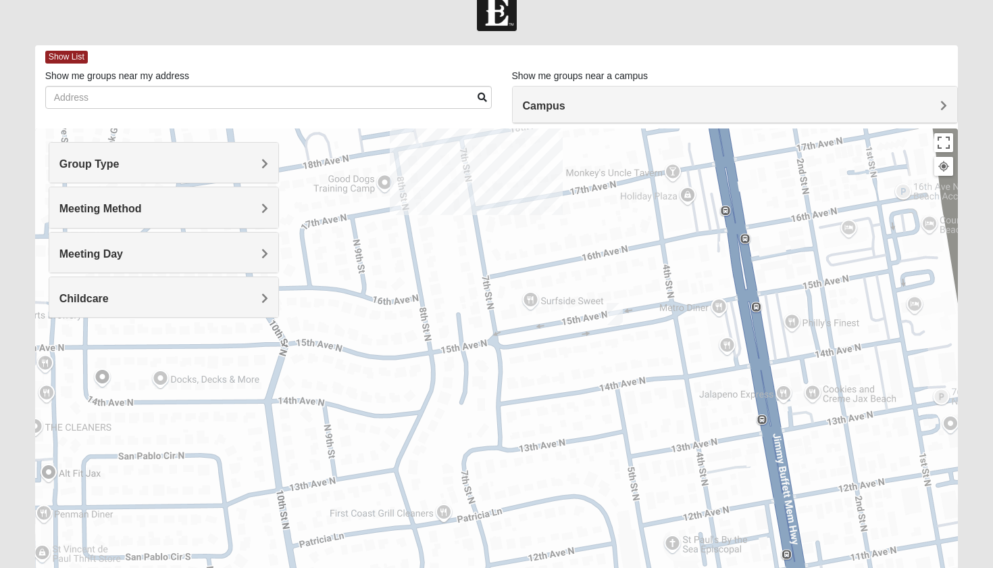
click at [617, 312] on img "Womens Pfingston 32250" at bounding box center [615, 314] width 16 height 22
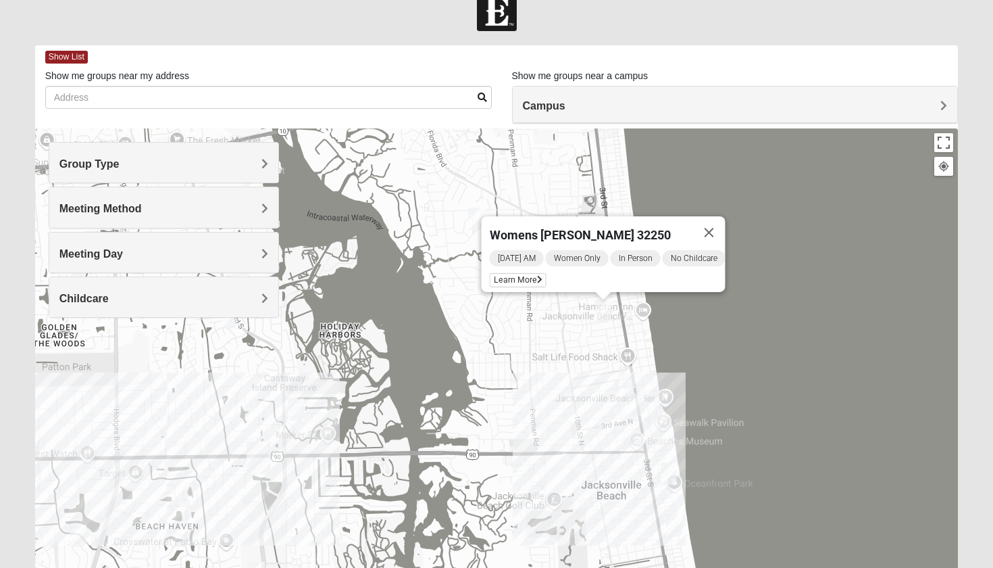
click at [295, 410] on img "Womens Hullinger 32224" at bounding box center [296, 409] width 16 height 22
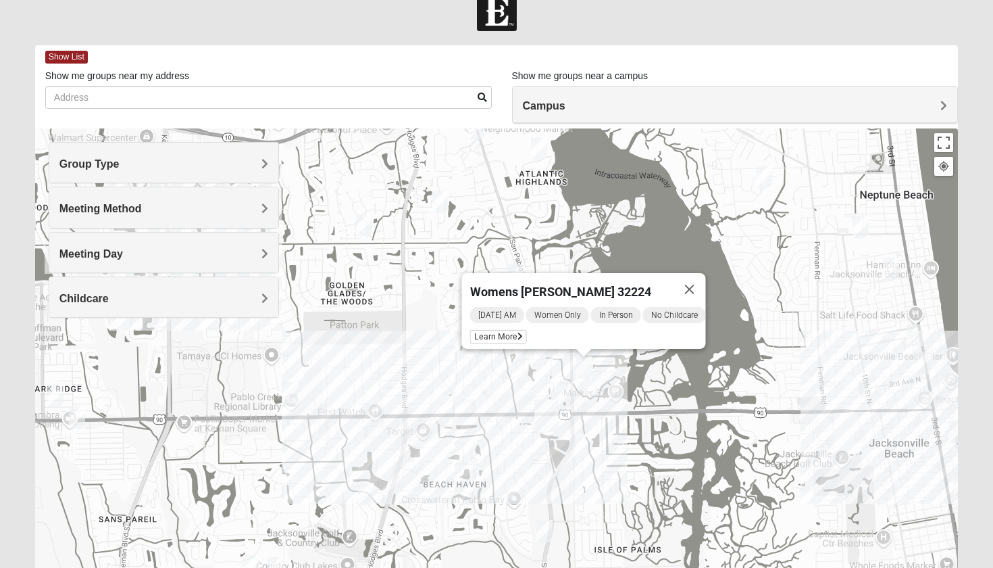
drag, startPoint x: 335, startPoint y: 409, endPoint x: 624, endPoint y: 368, distance: 292.2
click at [624, 368] on div "Womens Hullinger 32224 Saturday AM Women Only In Person No Childcare Learn More" at bounding box center [497, 398] width 924 height 541
click at [442, 199] on img "Womens Yonge 32224" at bounding box center [438, 202] width 16 height 22
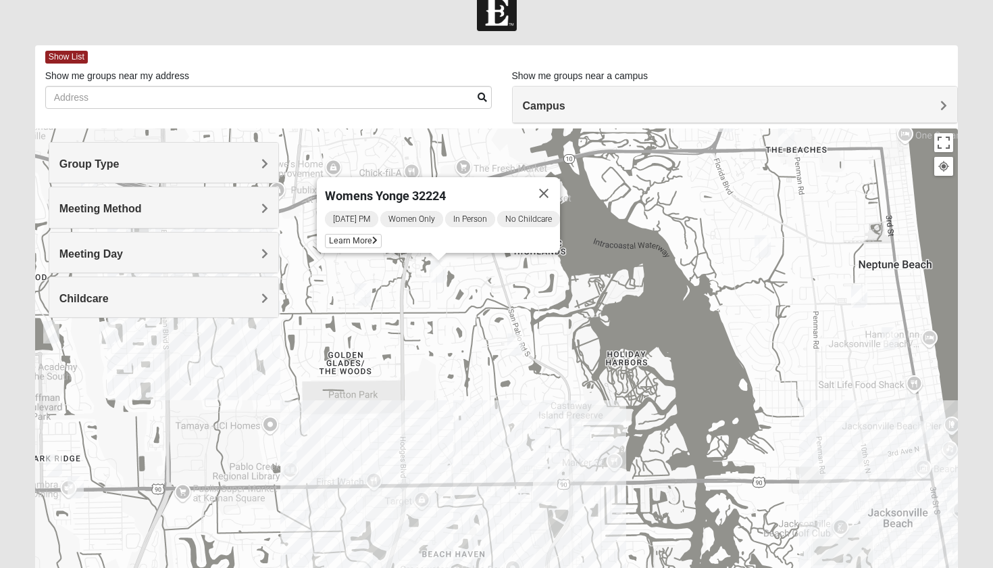
click at [51, 467] on img "Womens Campanella/Harnek 32246" at bounding box center [54, 465] width 16 height 22
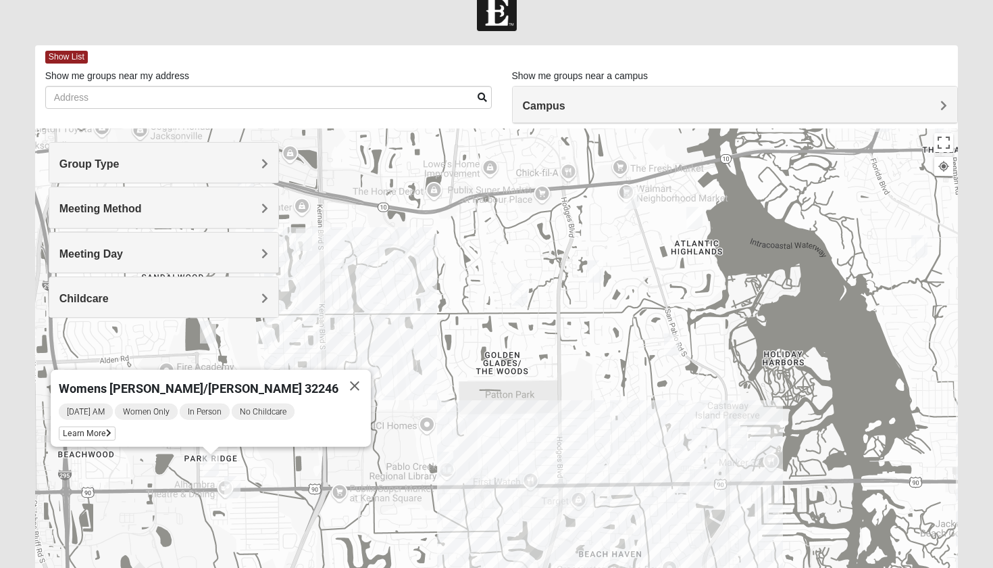
click at [233, 489] on img "Womens Chapman 32224" at bounding box center [232, 487] width 16 height 22
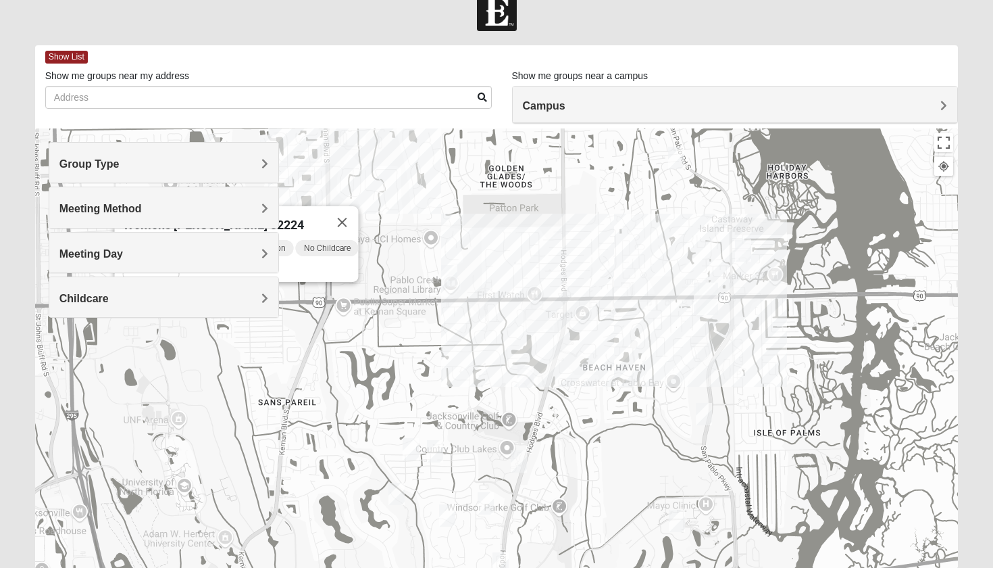
drag, startPoint x: 324, startPoint y: 518, endPoint x: 328, endPoint y: 284, distance: 234.5
click at [328, 284] on div "Womens Chapman 32224 Tuesday AM Women Only In Person No Childcare Learn More" at bounding box center [497, 398] width 924 height 541
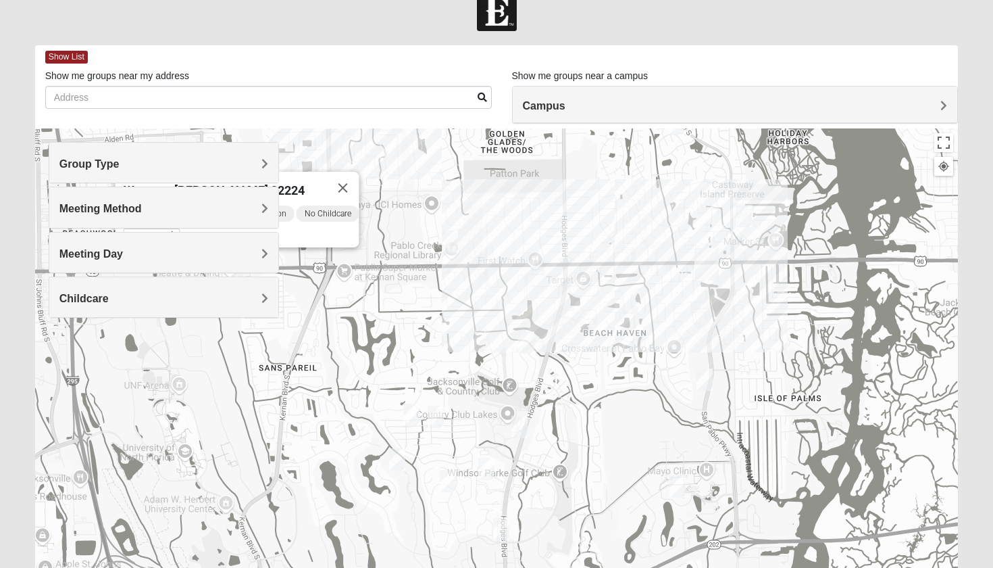
click at [401, 457] on img "Womens Nguyen 32224" at bounding box center [397, 459] width 16 height 22
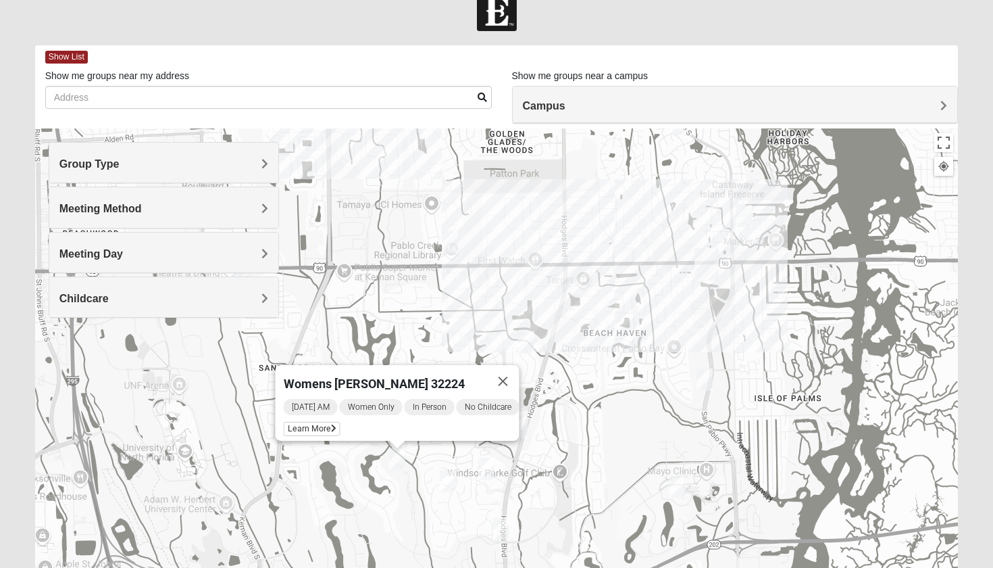
click at [579, 270] on div "Womens Nguyen 32224 Wednesday AM Women Only In Person No Childcare Learn More" at bounding box center [497, 398] width 924 height 541
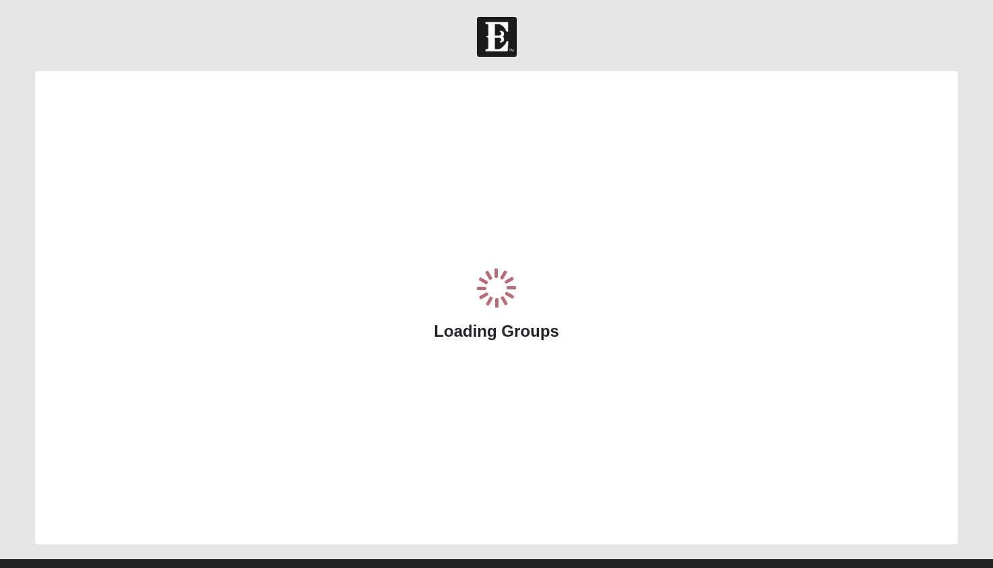
scroll to position [26, 0]
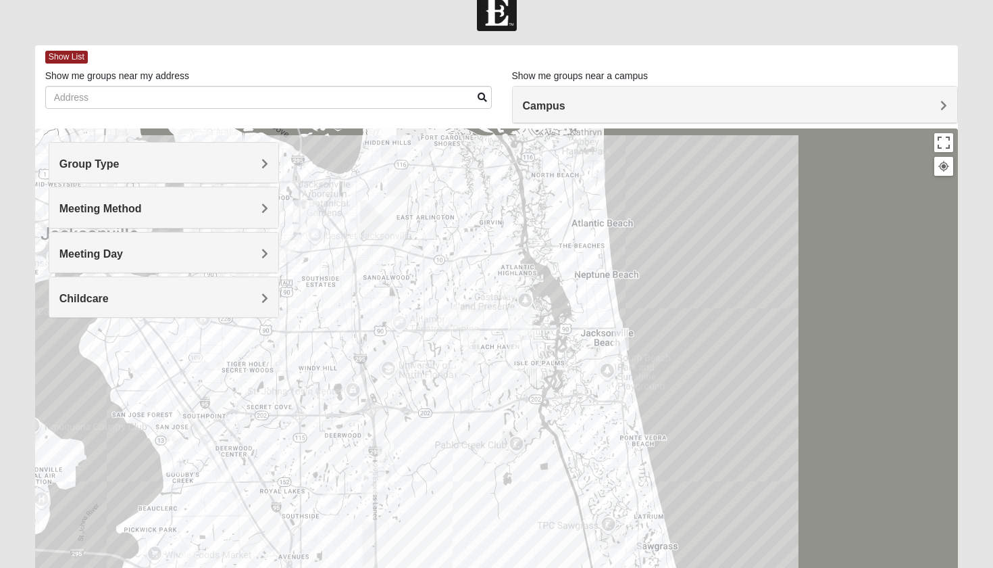
drag, startPoint x: 179, startPoint y: 504, endPoint x: 207, endPoint y: 424, distance: 84.4
click at [208, 424] on div at bounding box center [497, 398] width 924 height 541
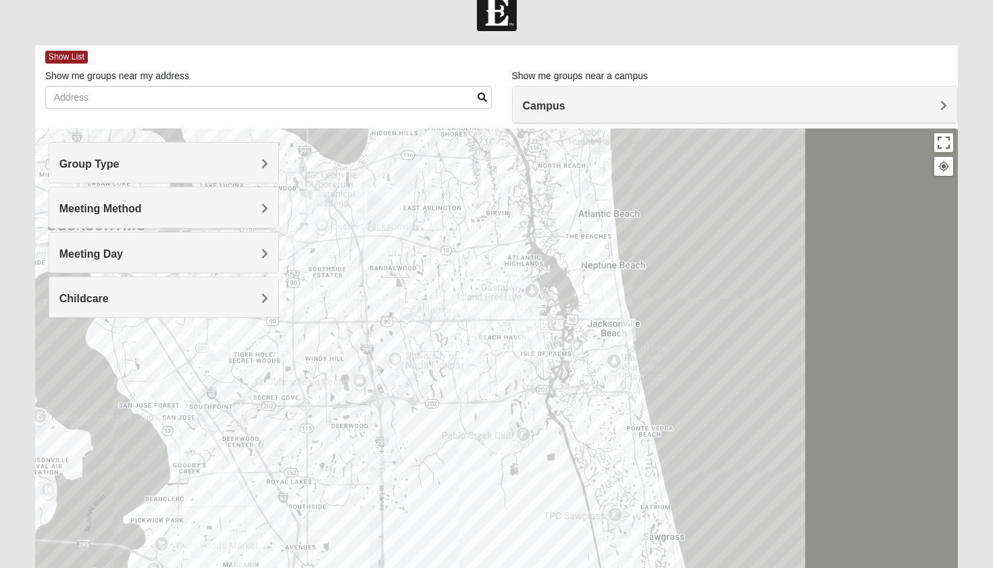
click at [184, 453] on img "Mixed Roulette 32217" at bounding box center [182, 453] width 16 height 22
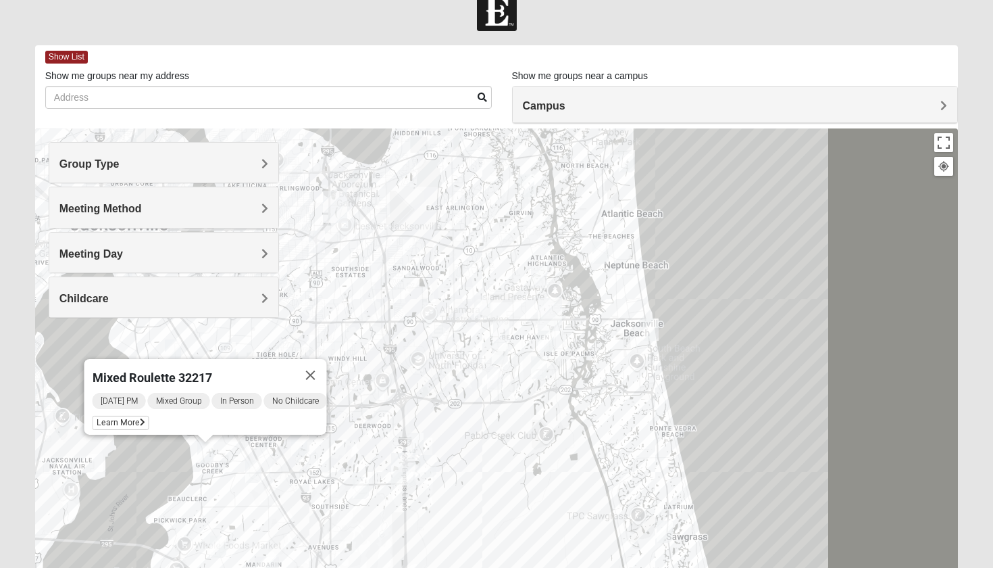
click at [252, 473] on img "Mixed Mincheva 32257" at bounding box center [253, 471] width 16 height 22
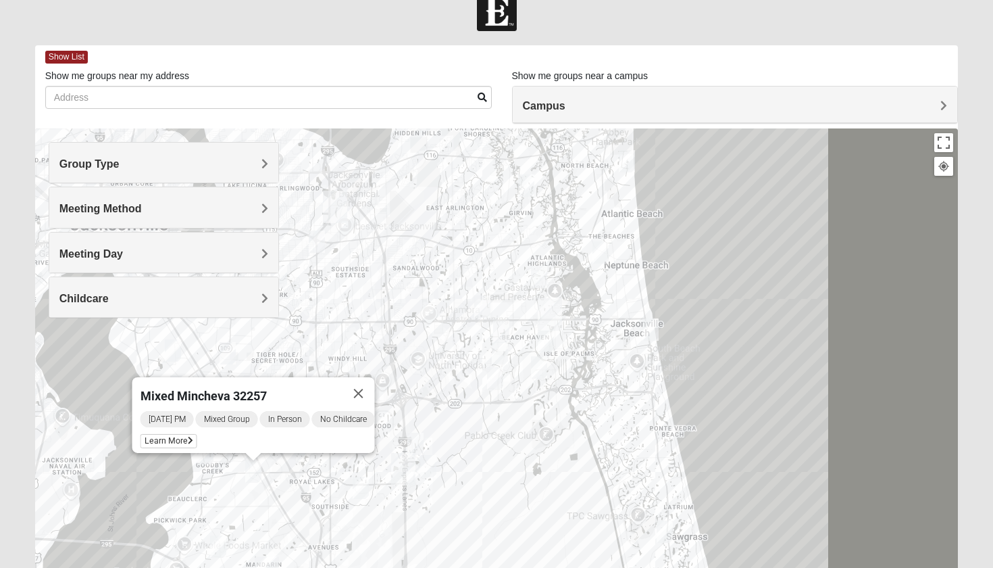
click at [431, 470] on img "Mixed Craig & Marsha Myers 32256" at bounding box center [428, 466] width 16 height 22
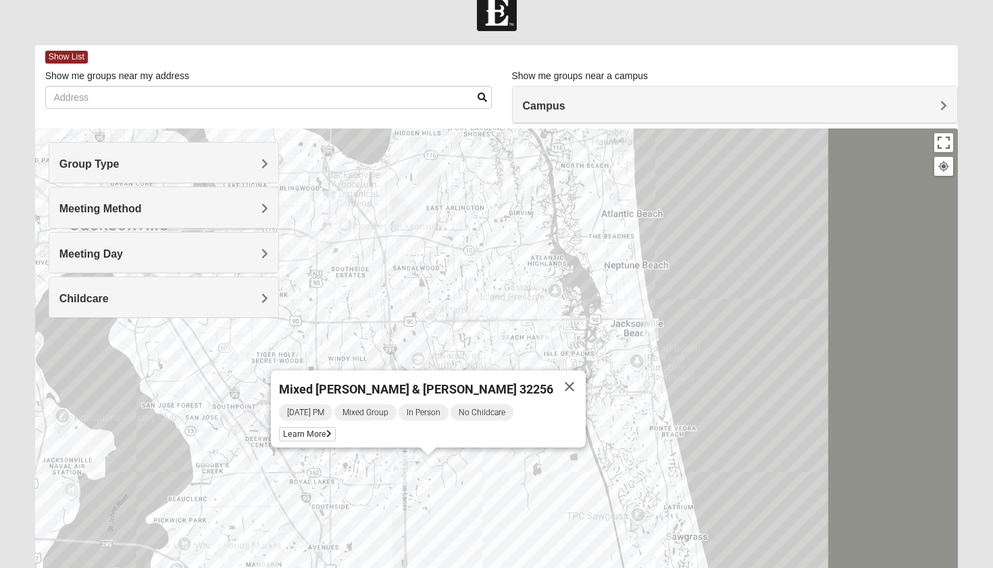
click at [546, 343] on img "Mixed Irish 32224" at bounding box center [546, 341] width 16 height 22
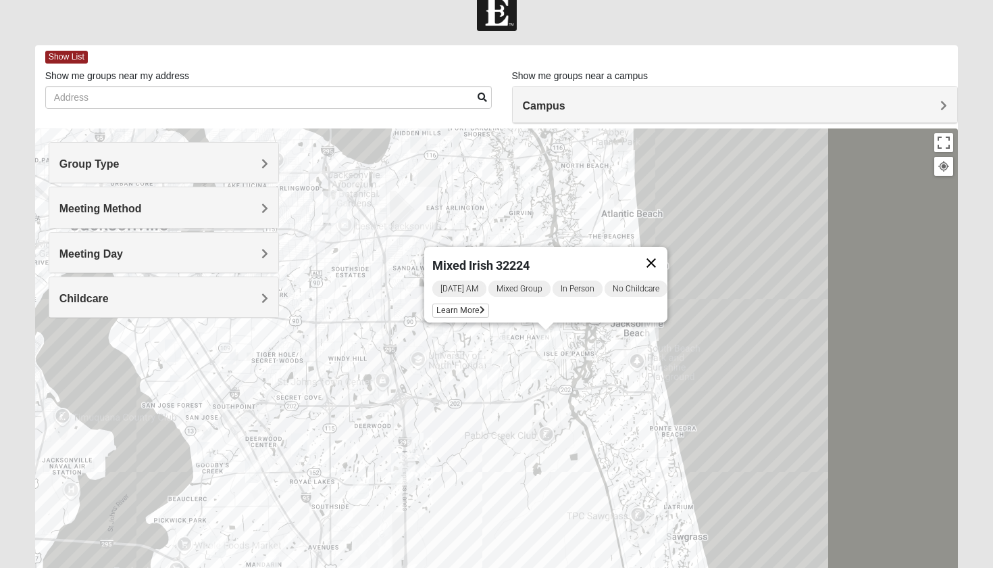
click at [666, 249] on button "Close" at bounding box center [651, 263] width 32 height 32
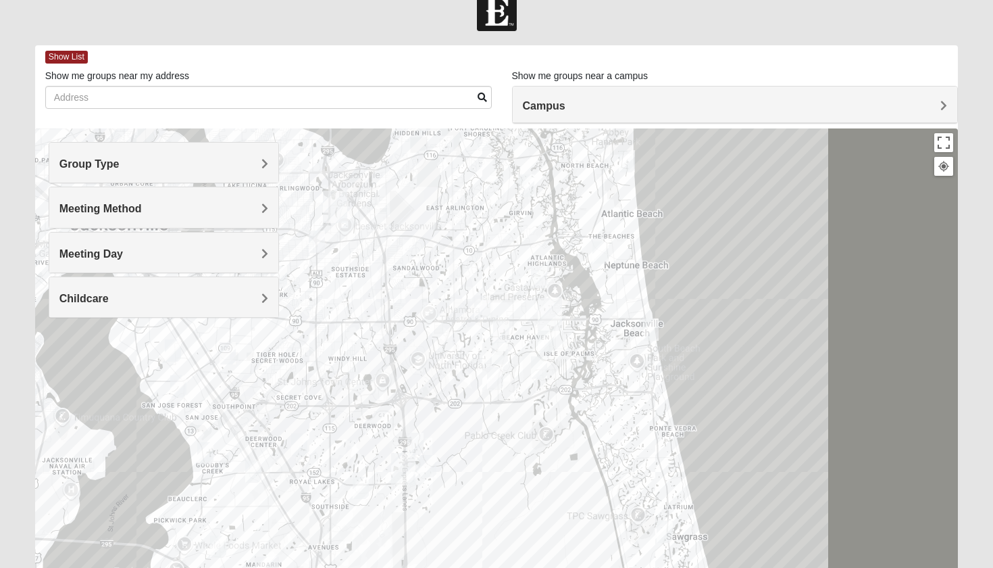
click at [209, 455] on img "Mixed Roulette 32217" at bounding box center [205, 453] width 16 height 22
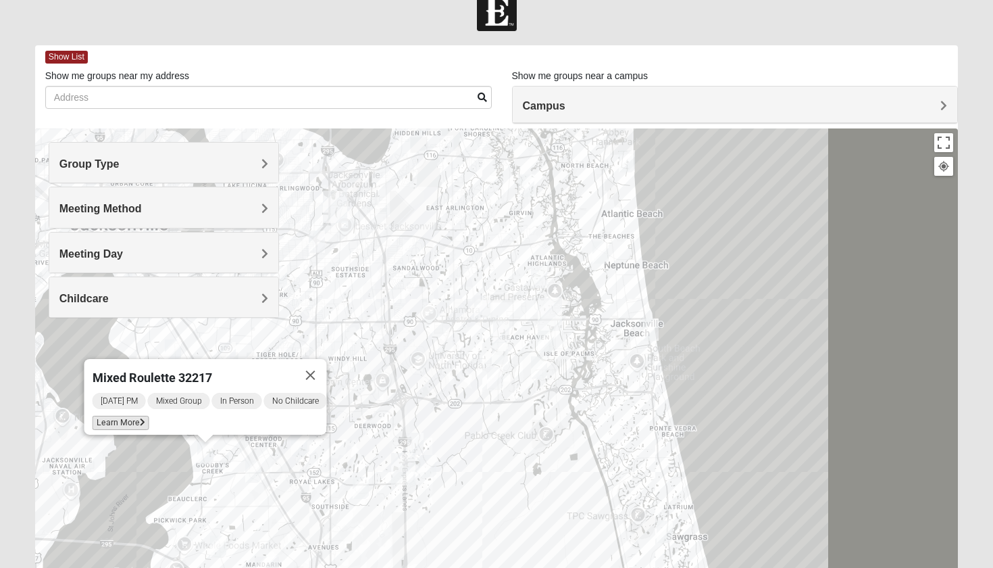
click at [123, 417] on span "Learn More" at bounding box center [121, 423] width 57 height 14
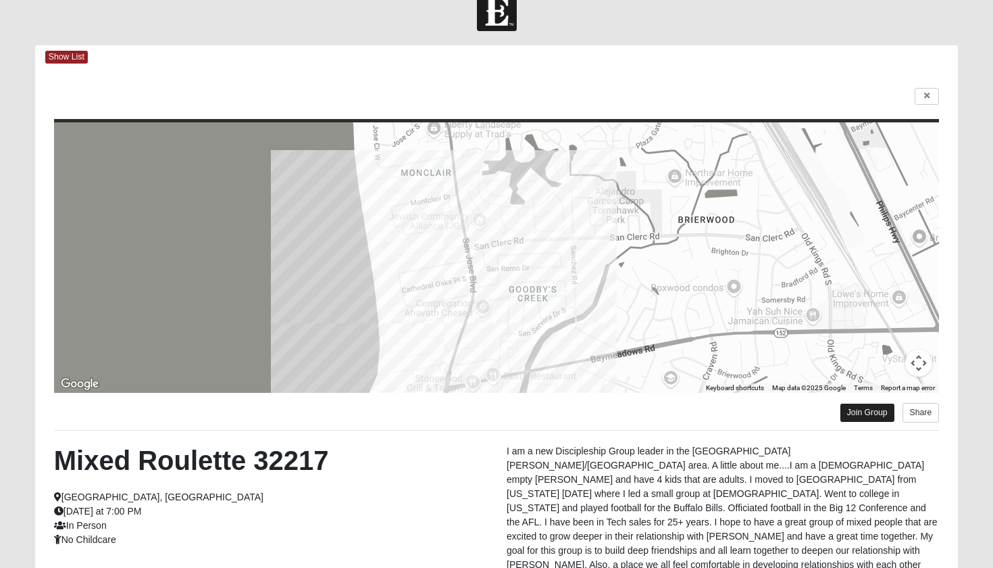
click at [861, 411] on link "Join Group" at bounding box center [868, 412] width 54 height 18
click at [931, 93] on link at bounding box center [927, 96] width 24 height 17
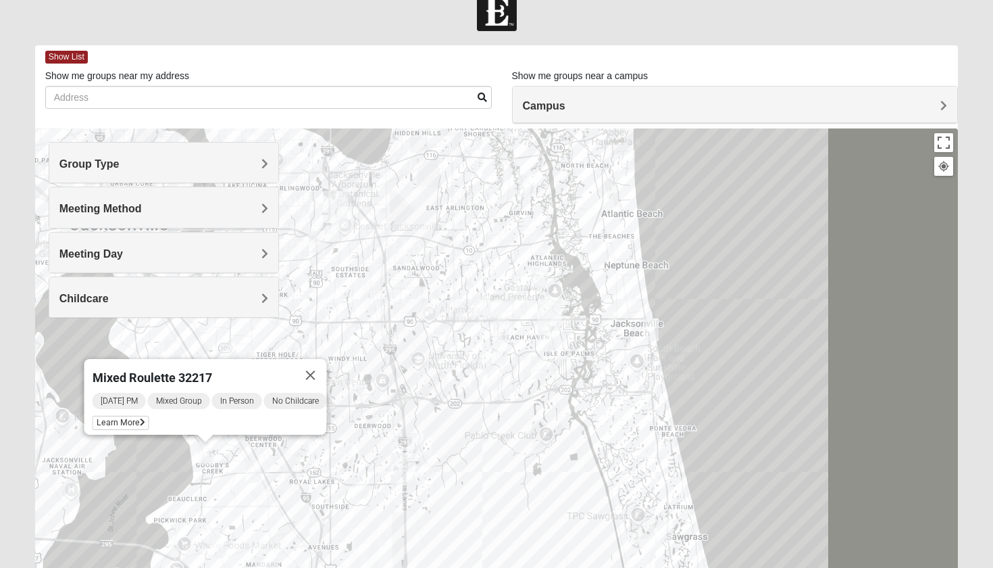
click at [550, 339] on img "Mixed Irish 32224" at bounding box center [546, 341] width 16 height 22
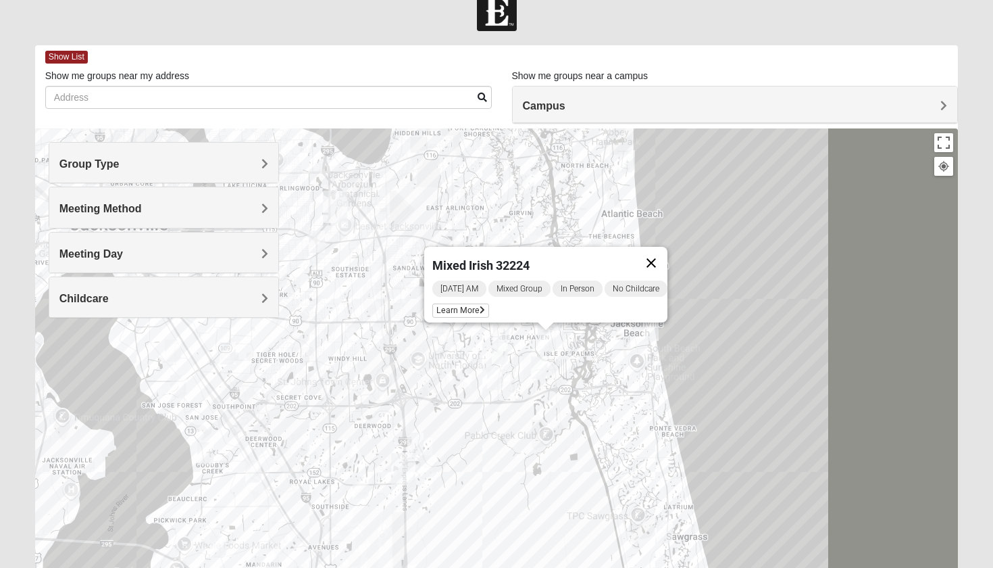
click at [662, 253] on button "Close" at bounding box center [651, 263] width 32 height 32
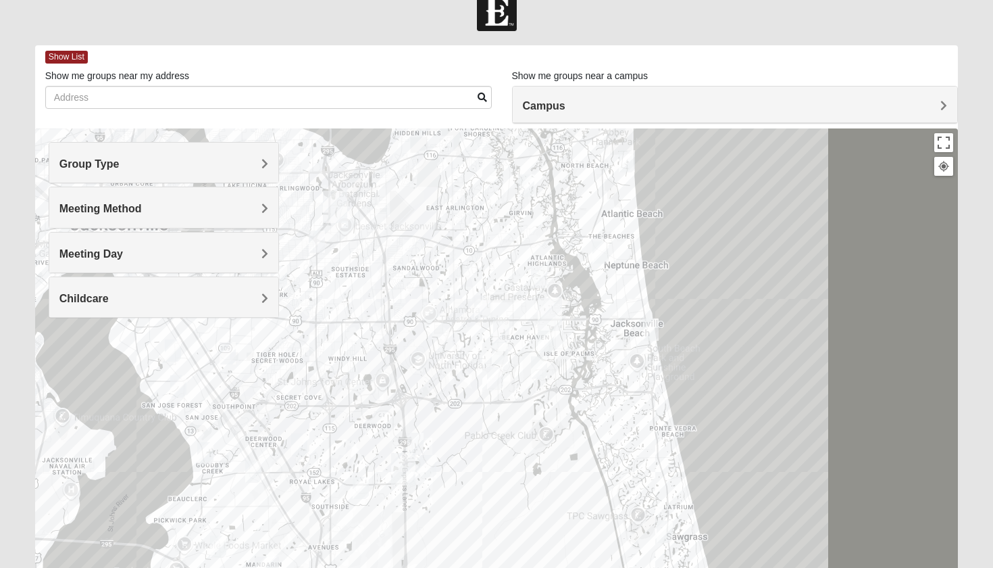
click at [601, 255] on img "Mixed Carter 32266" at bounding box center [601, 252] width 16 height 22
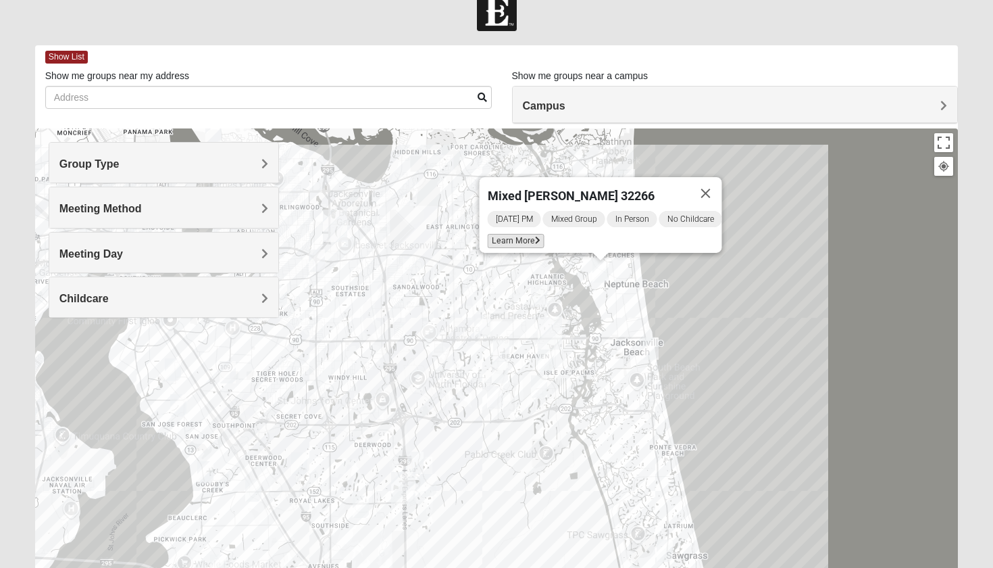
click at [515, 234] on span "Learn More" at bounding box center [516, 241] width 57 height 14
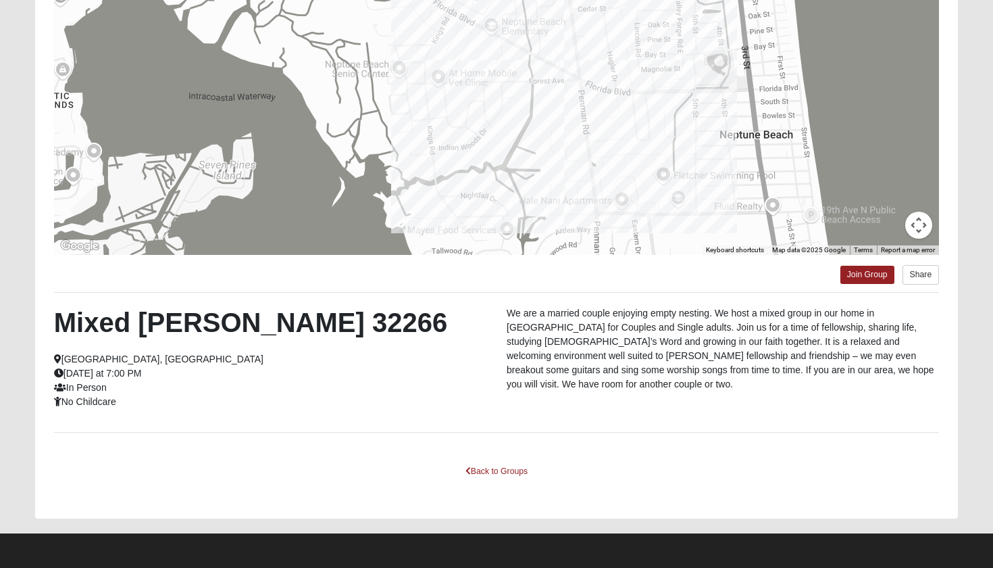
scroll to position [164, 0]
click at [862, 274] on link "Join Group" at bounding box center [868, 275] width 54 height 18
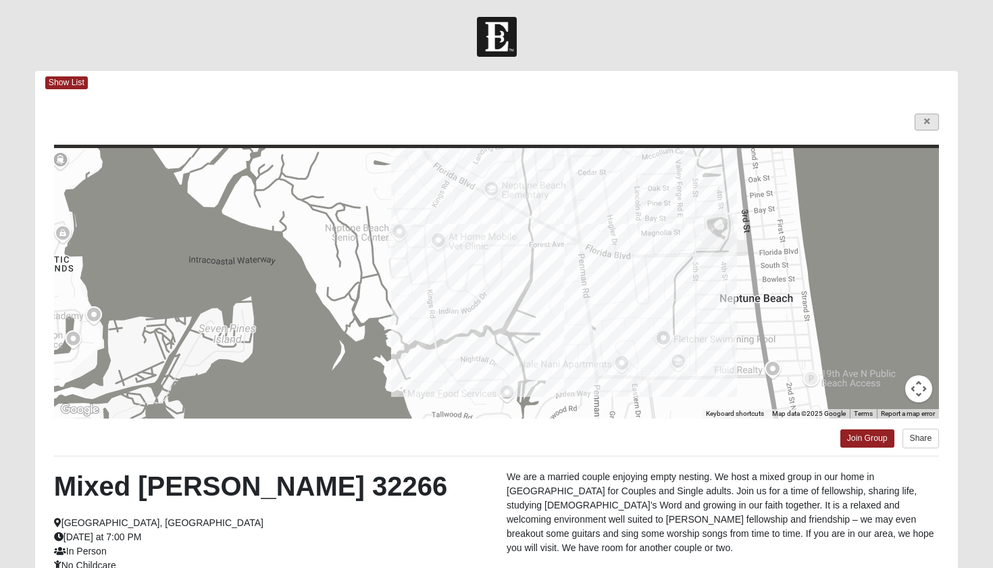
scroll to position [0, 0]
click at [926, 122] on icon at bounding box center [926, 122] width 5 height 8
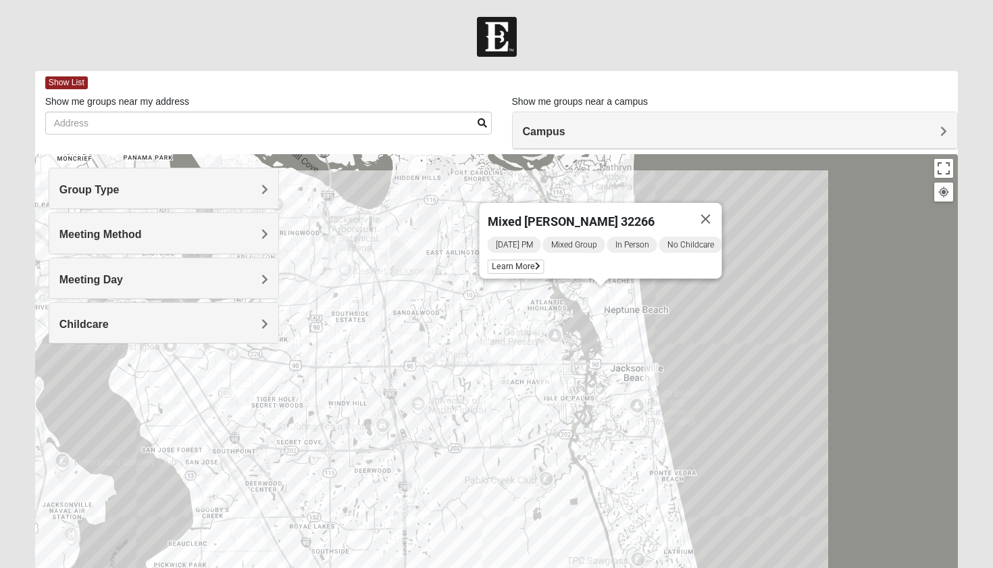
click at [516, 318] on div "Mixed Carter 32266 Wednesday PM Mixed Group In Person No Childcare Learn More" at bounding box center [497, 424] width 924 height 541
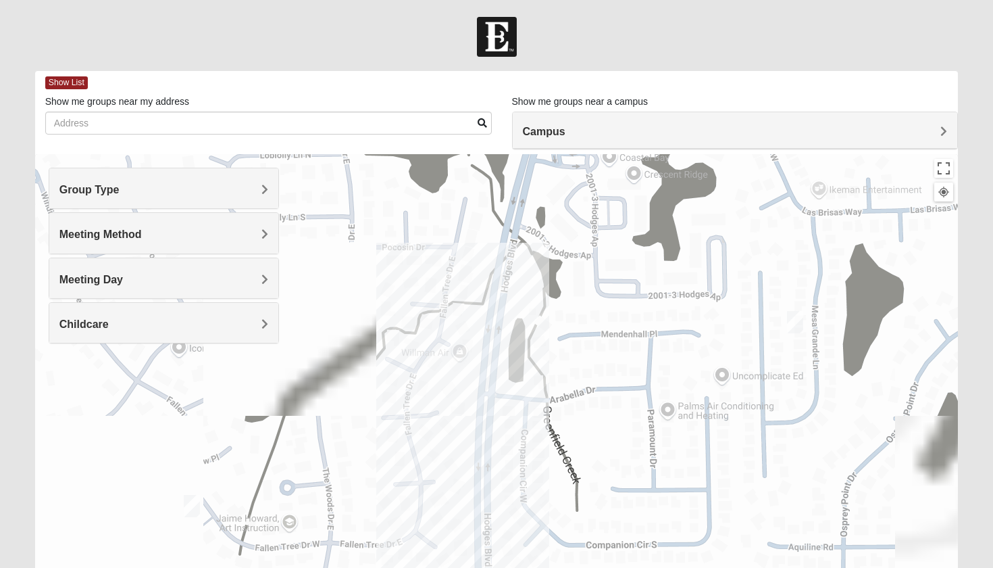
click at [793, 324] on img "Womens Yonge 32224" at bounding box center [795, 322] width 16 height 22
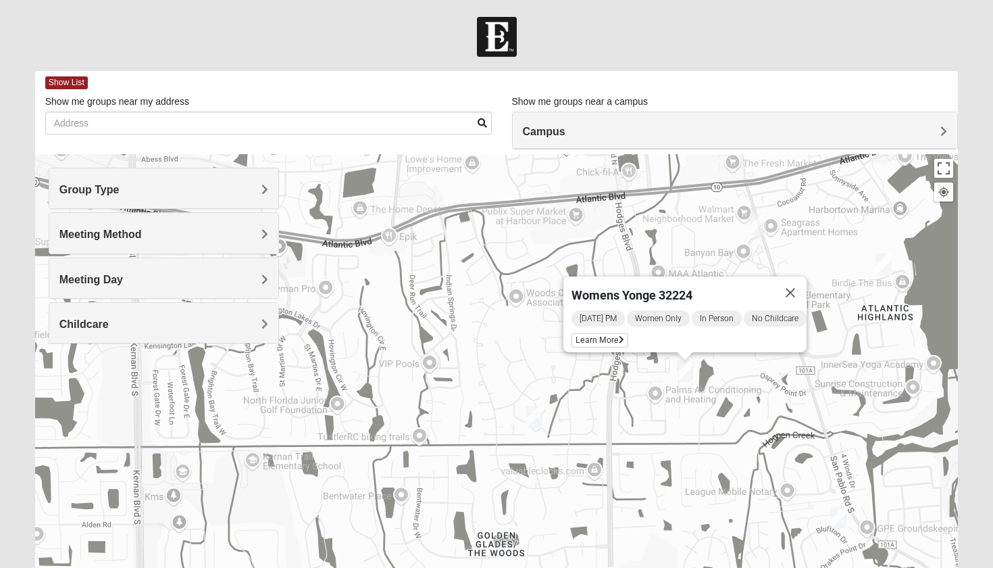
click at [888, 262] on img "Mixed Dobson 32224" at bounding box center [884, 264] width 16 height 22
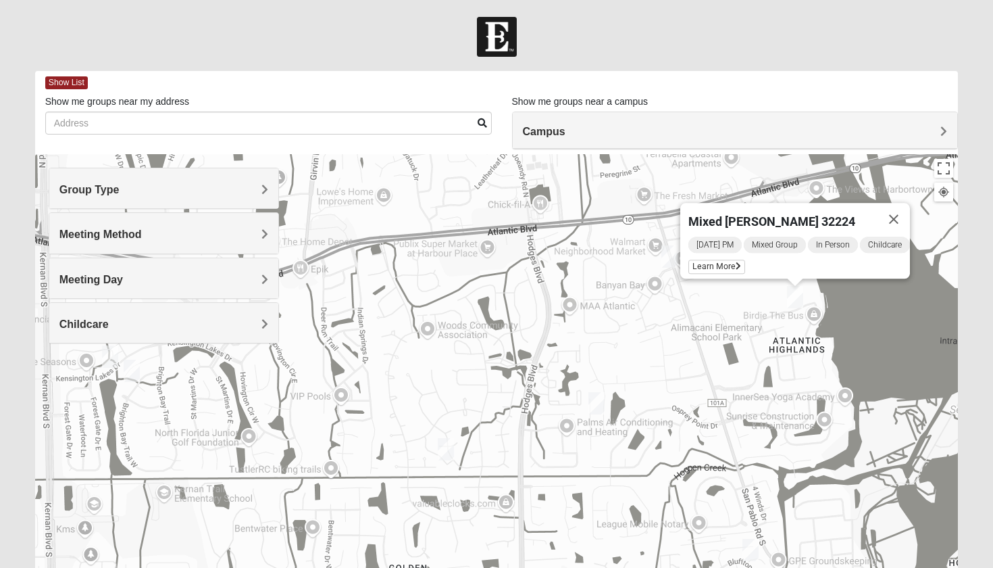
click at [664, 255] on img "Mixed Luehring 32224" at bounding box center [670, 256] width 16 height 22
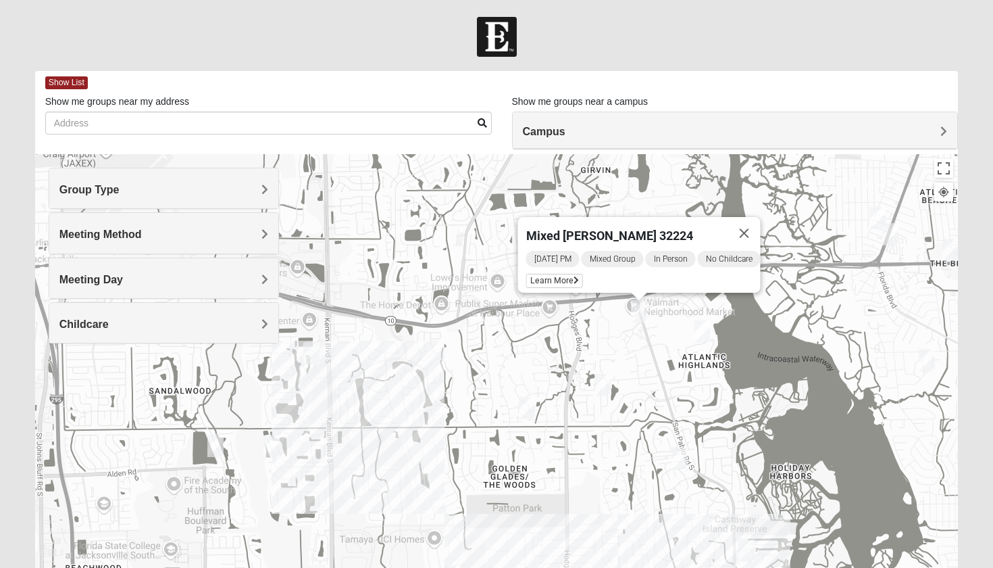
click at [359, 379] on div "Mixed Luehring 32224 Tuesday PM Mixed Group In Person No Childcare Learn More" at bounding box center [497, 424] width 924 height 541
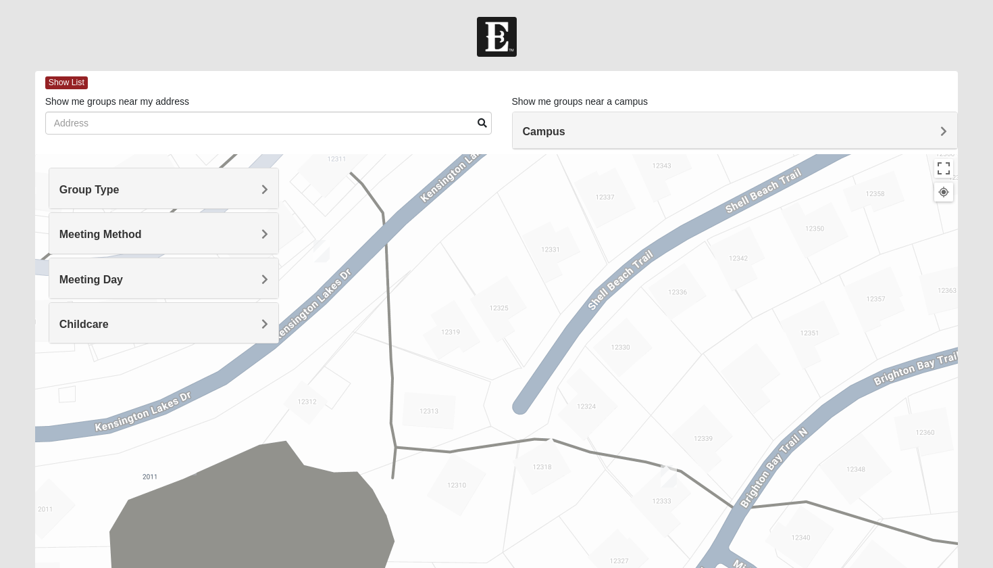
click at [322, 264] on div "Mixed Luehring 32224 Tuesday PM Mixed Group In Person No Childcare Learn More" at bounding box center [497, 424] width 924 height 541
click at [324, 254] on img "Womens VanSickle 32225" at bounding box center [322, 251] width 16 height 22
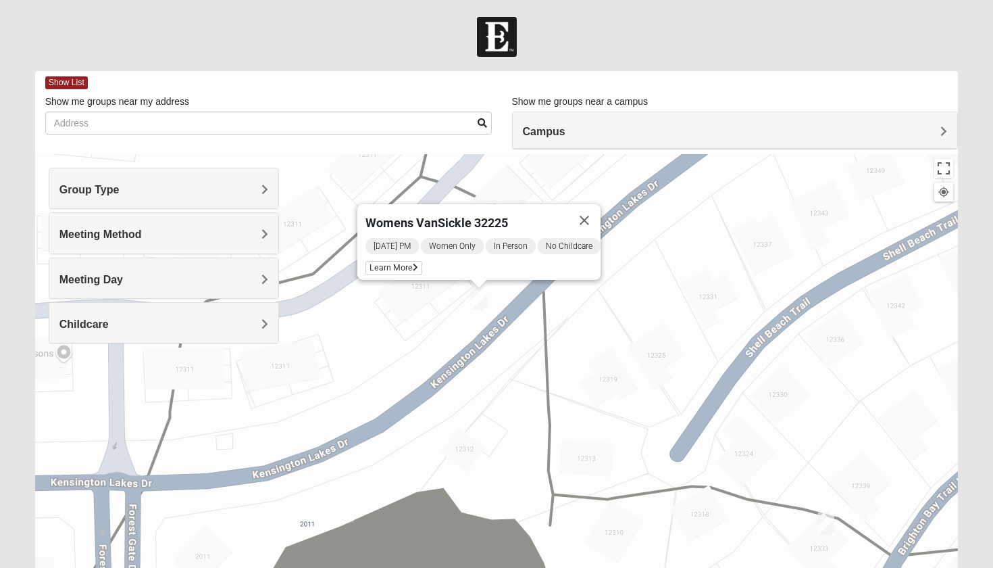
drag, startPoint x: 375, startPoint y: 303, endPoint x: 535, endPoint y: 303, distance: 160.1
click at [535, 304] on div "Womens VanSickle 32225 Wednesday PM Women Only In Person No Childcare Learn More" at bounding box center [497, 424] width 924 height 541
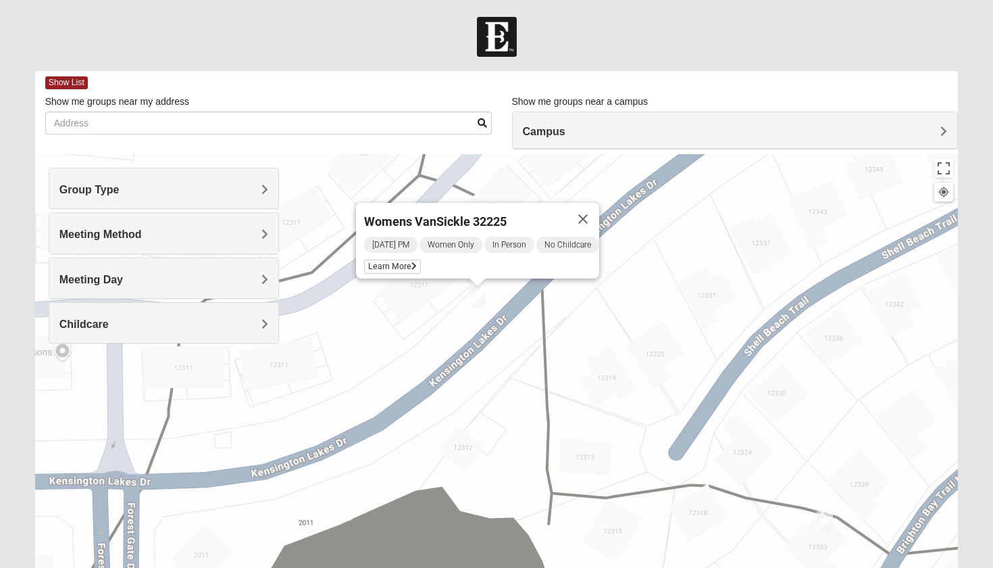
click at [523, 1] on body "Hello Caroline My Account Log Out Find A Group Error" at bounding box center [496, 372] width 993 height 744
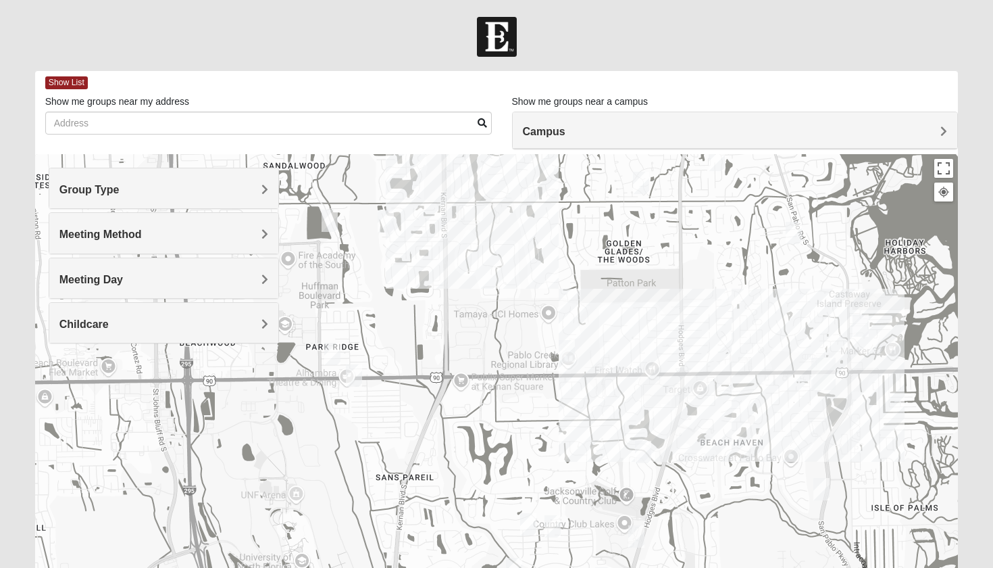
drag, startPoint x: 548, startPoint y: 472, endPoint x: 548, endPoint y: 270, distance: 202.7
click at [548, 270] on div at bounding box center [497, 424] width 924 height 541
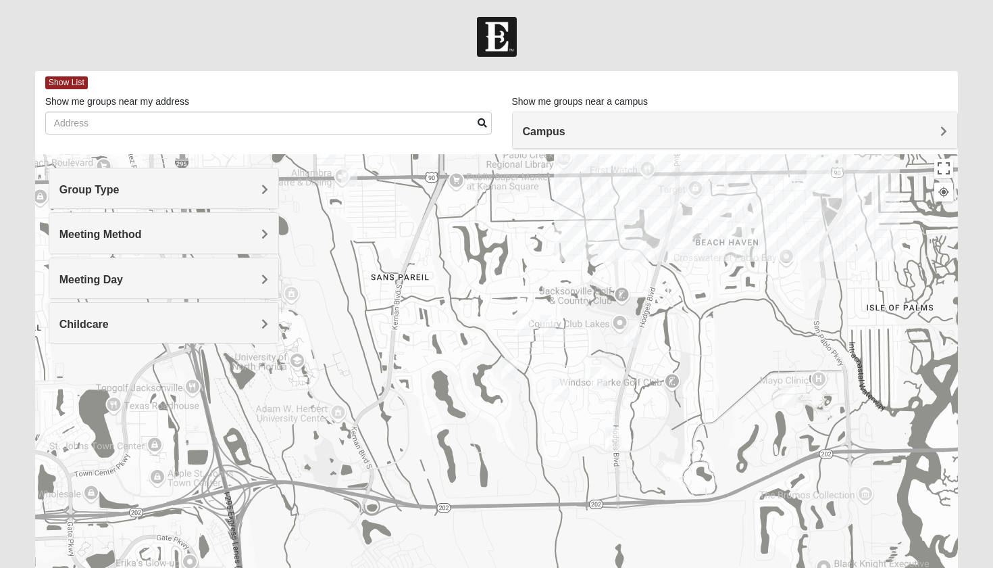
drag, startPoint x: 679, startPoint y: 428, endPoint x: 674, endPoint y: 229, distance: 199.4
click at [674, 229] on div at bounding box center [497, 424] width 924 height 541
click at [510, 366] on img "Womens Nguyen 32224" at bounding box center [509, 368] width 16 height 22
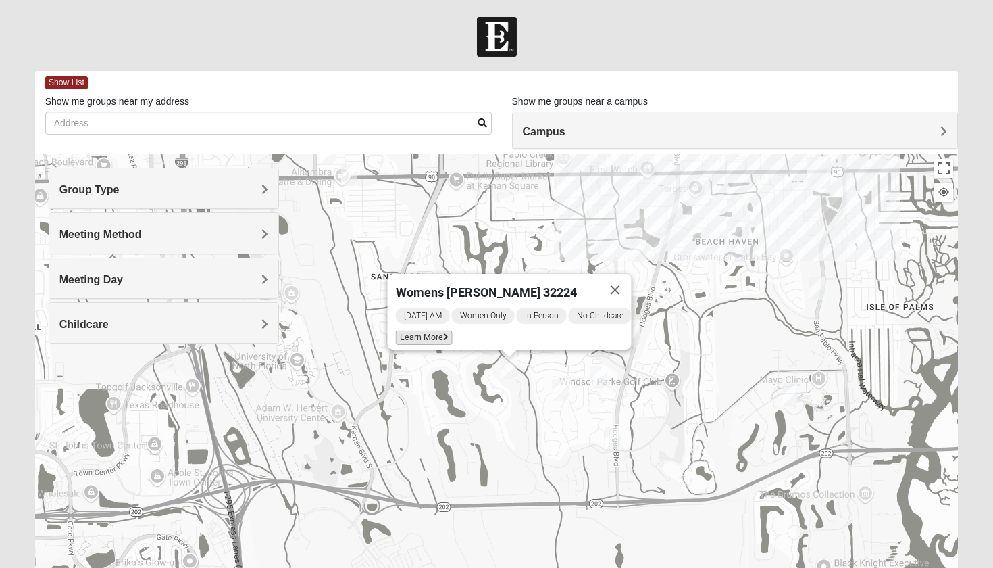
click at [443, 333] on icon at bounding box center [445, 337] width 5 height 8
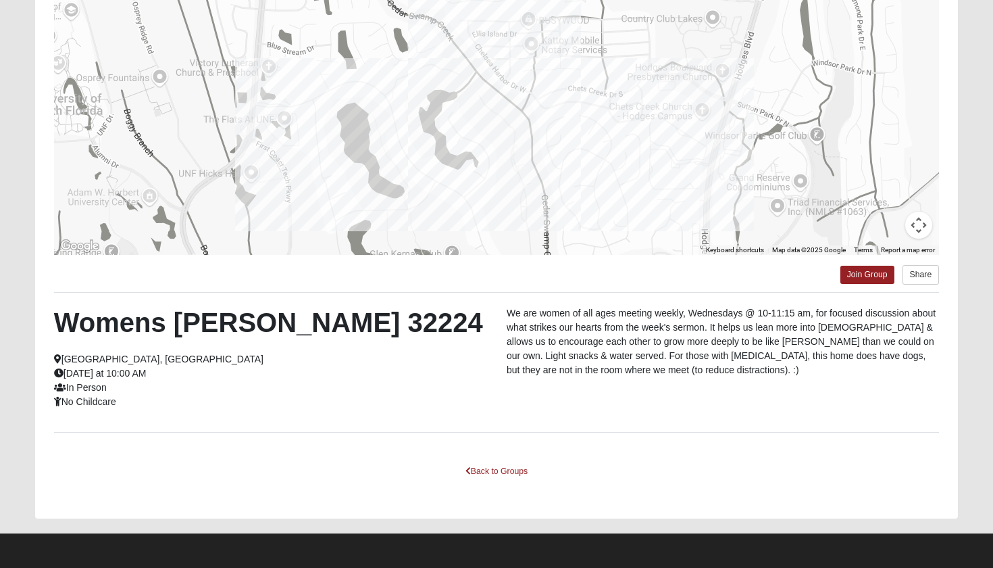
scroll to position [164, 0]
click at [852, 275] on link "Join Group" at bounding box center [868, 275] width 54 height 18
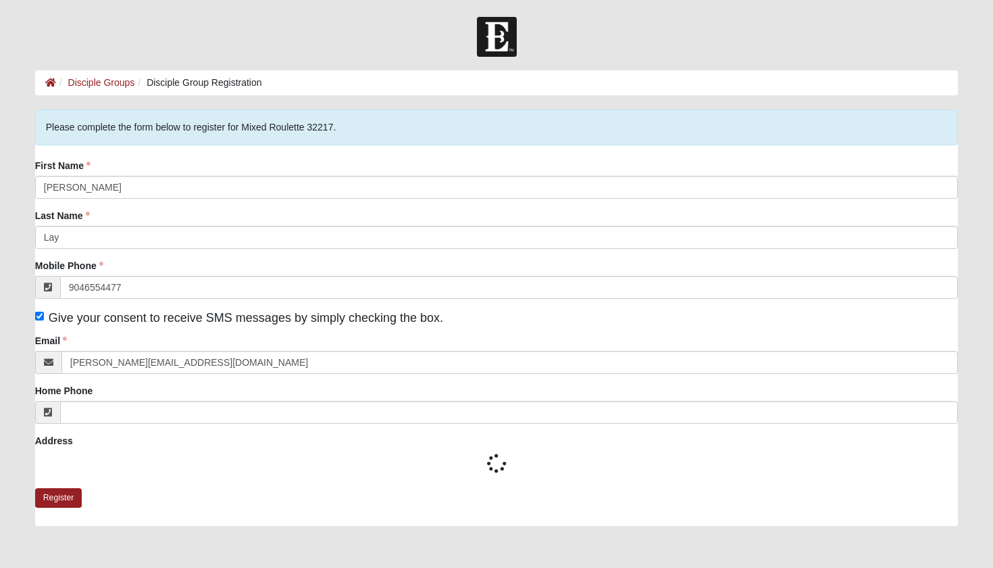
type input "[PHONE_NUMBER]"
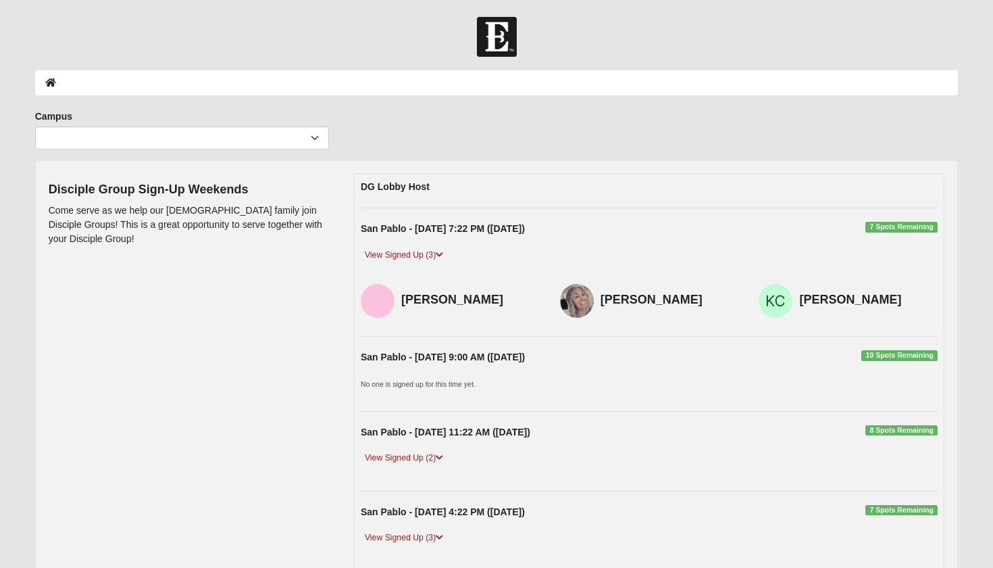
scroll to position [124, 0]
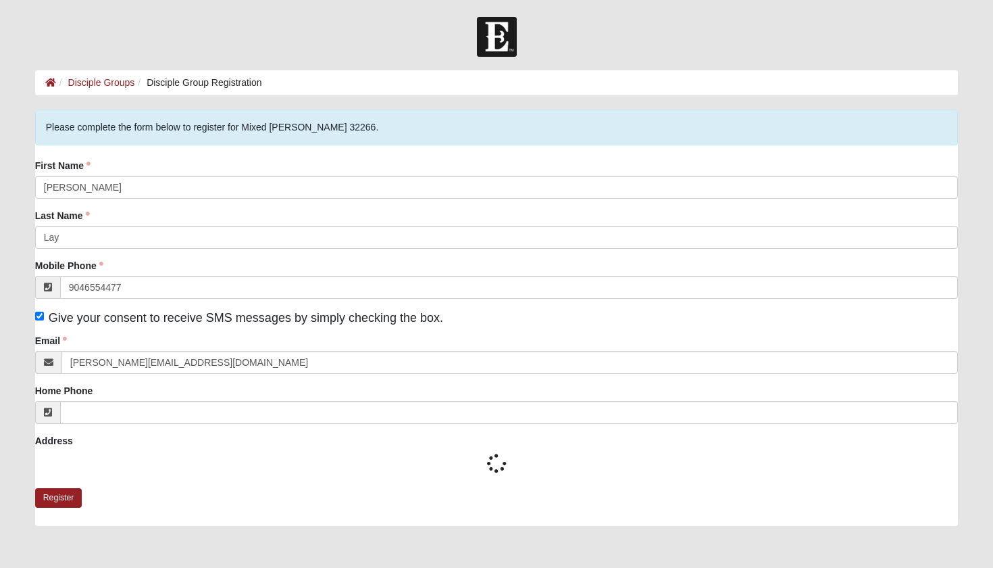
type input "[PHONE_NUMBER]"
